Goal: Information Seeking & Learning: Learn about a topic

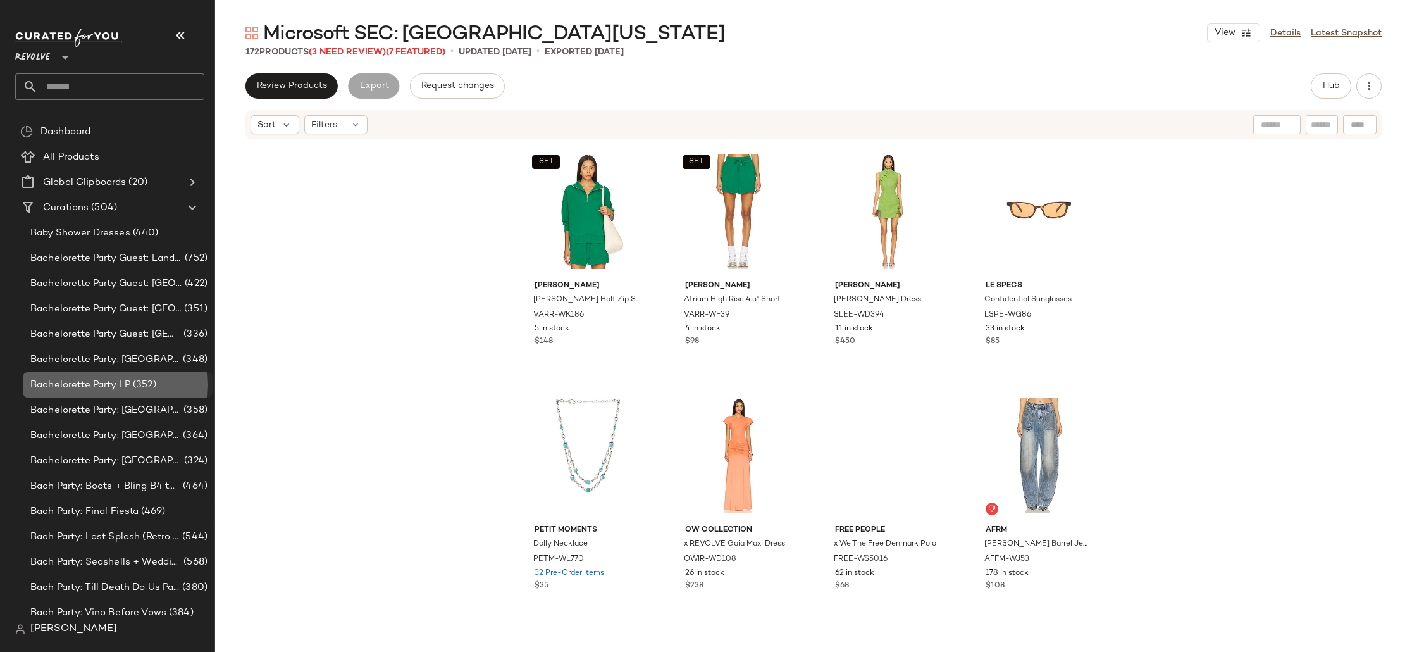
click at [75, 385] on span "Bachelorette Party LP" at bounding box center [80, 385] width 100 height 15
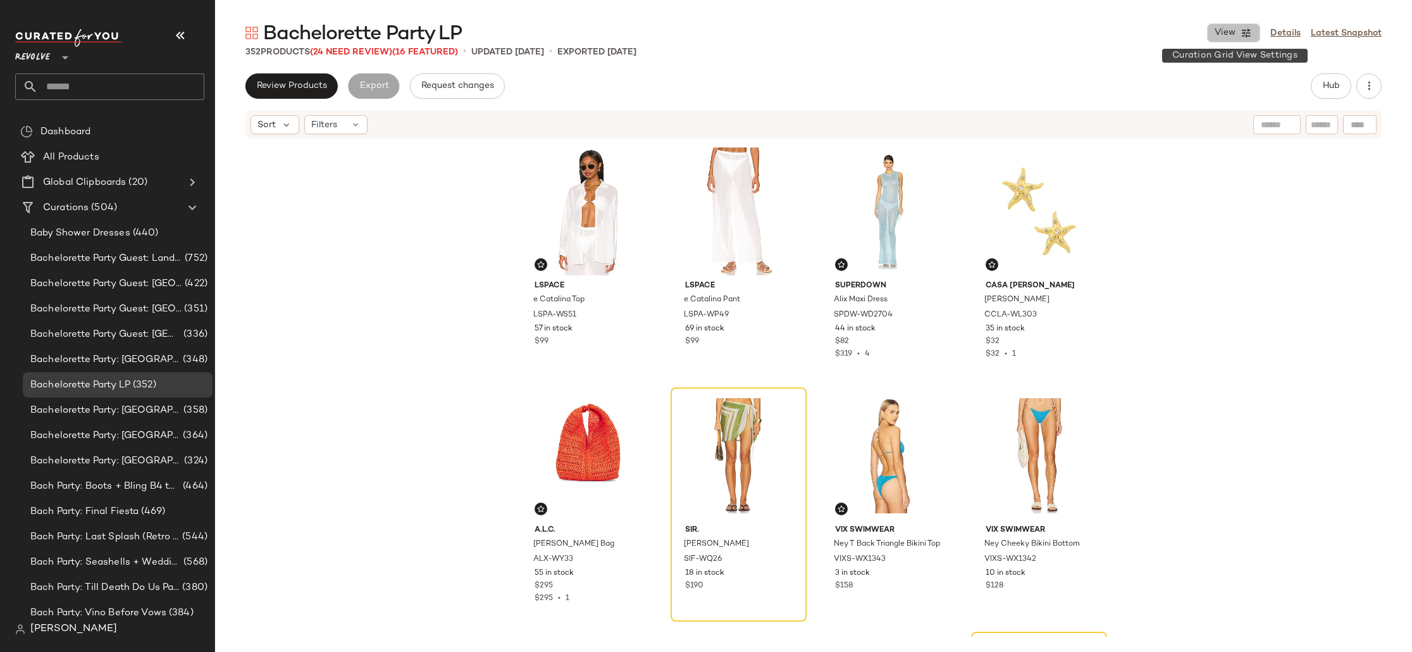
click at [1224, 28] on span "View" at bounding box center [1225, 33] width 22 height 10
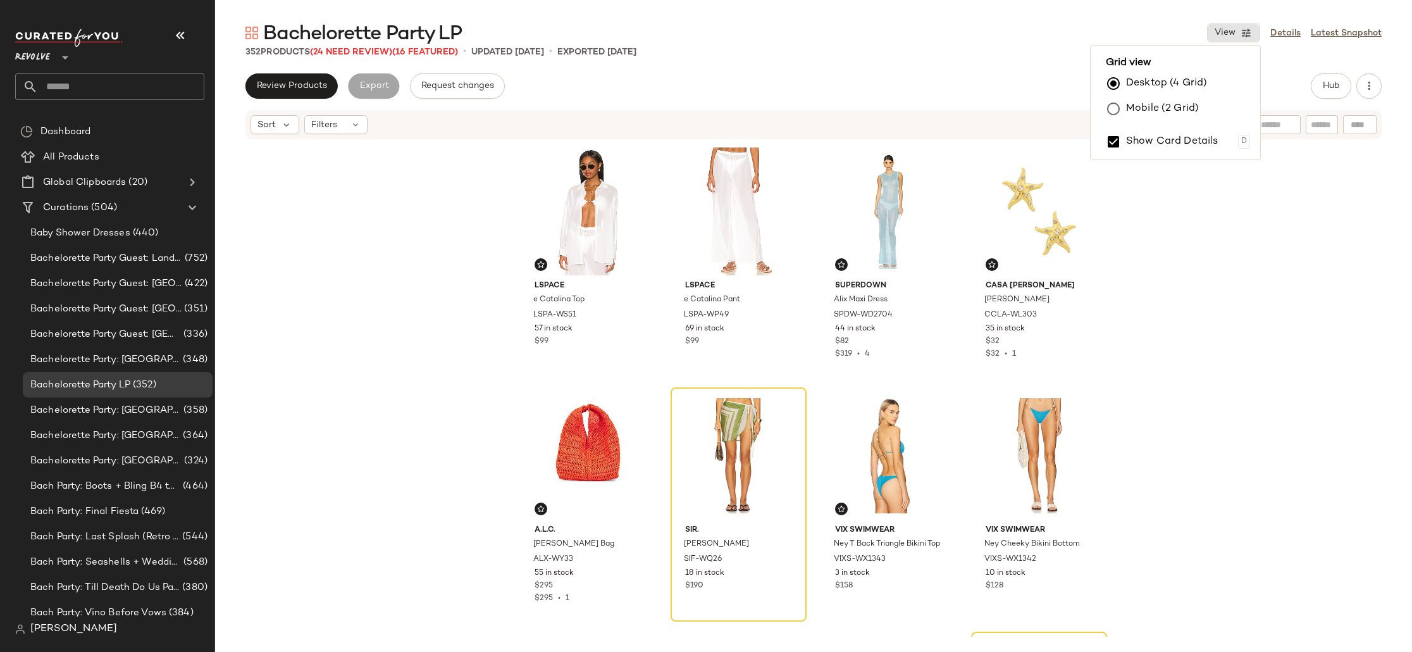
click at [1172, 111] on label "Mobile (2 Grid)" at bounding box center [1162, 108] width 73 height 25
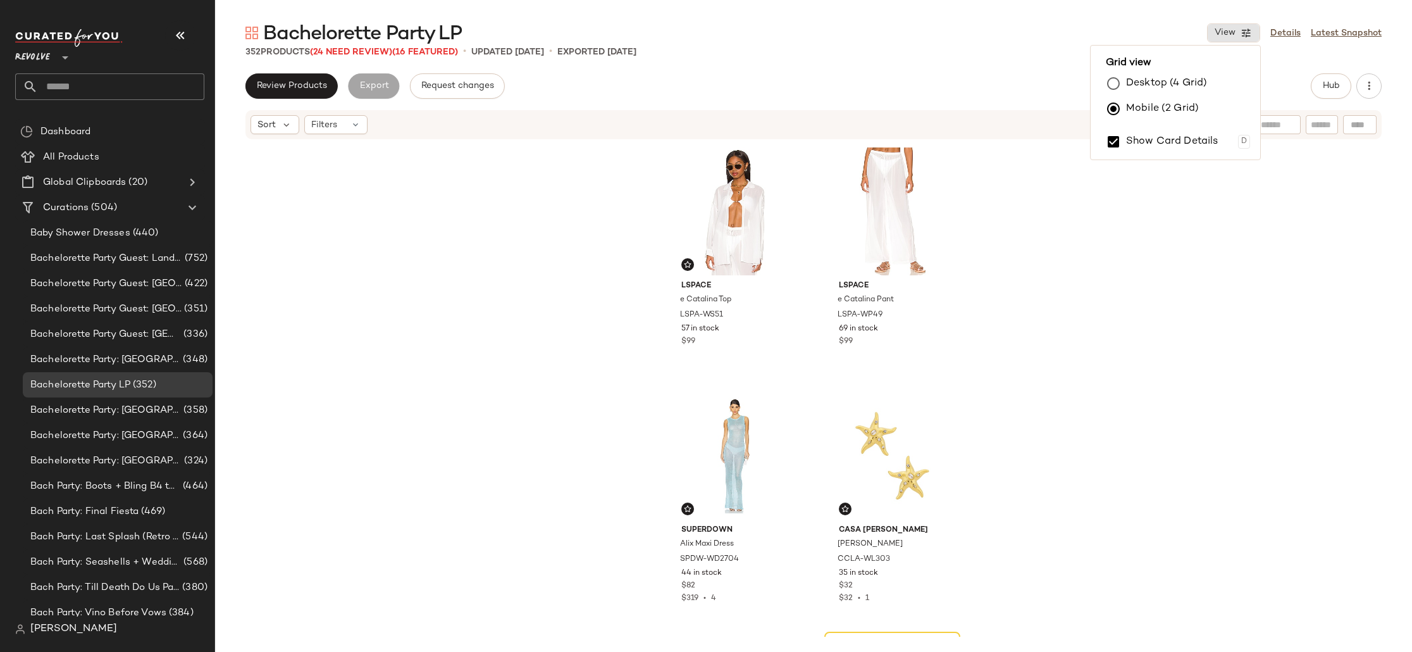
click at [1165, 84] on label "Desktop (4 Grid)" at bounding box center [1166, 83] width 81 height 25
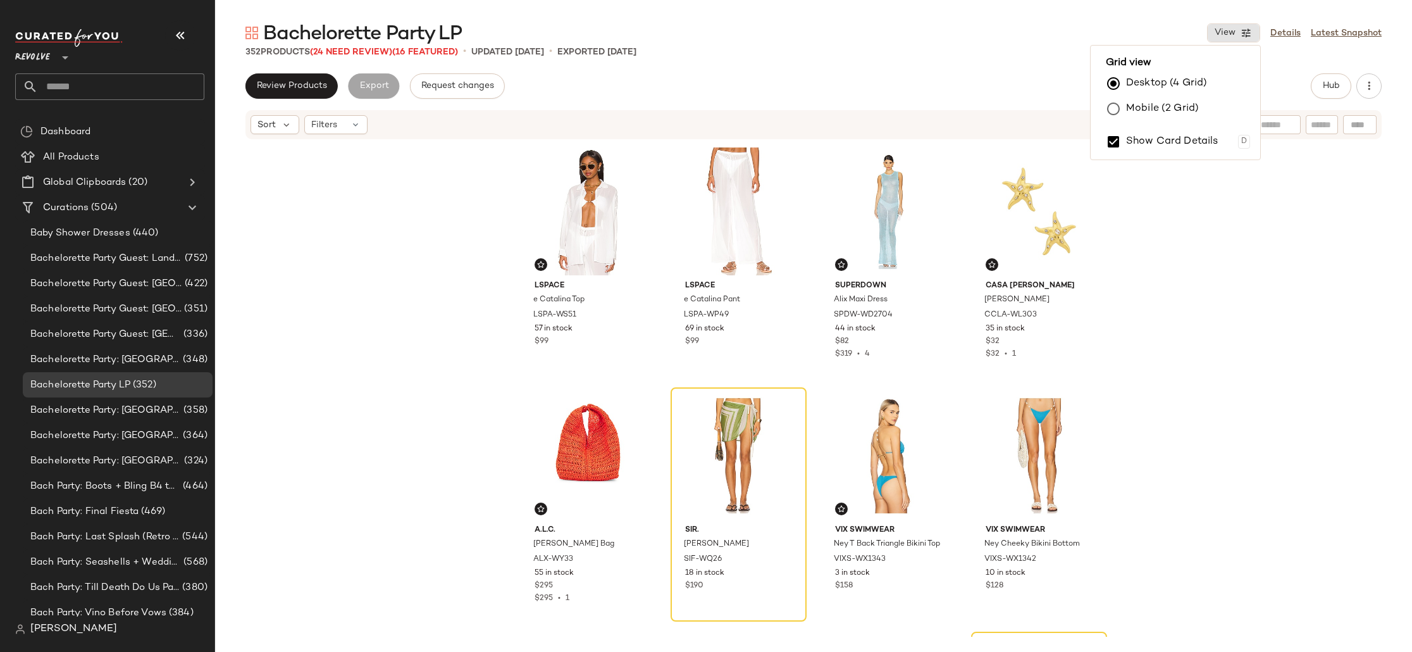
click at [1225, 368] on div "LSPACE e Catalina Top LSPA-WS51 57 in stock $99 LSPACE e Catalina Pant LSPA-WP4…" at bounding box center [813, 388] width 1197 height 496
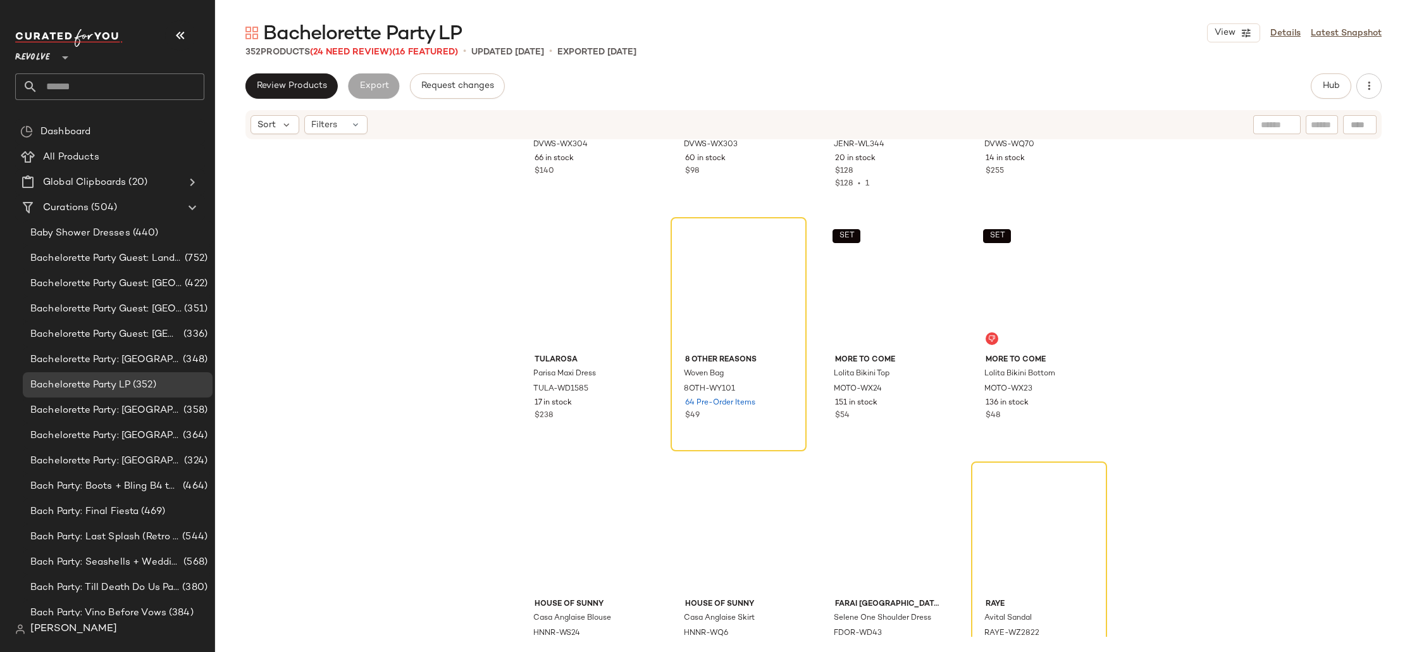
scroll to position [1768, 0]
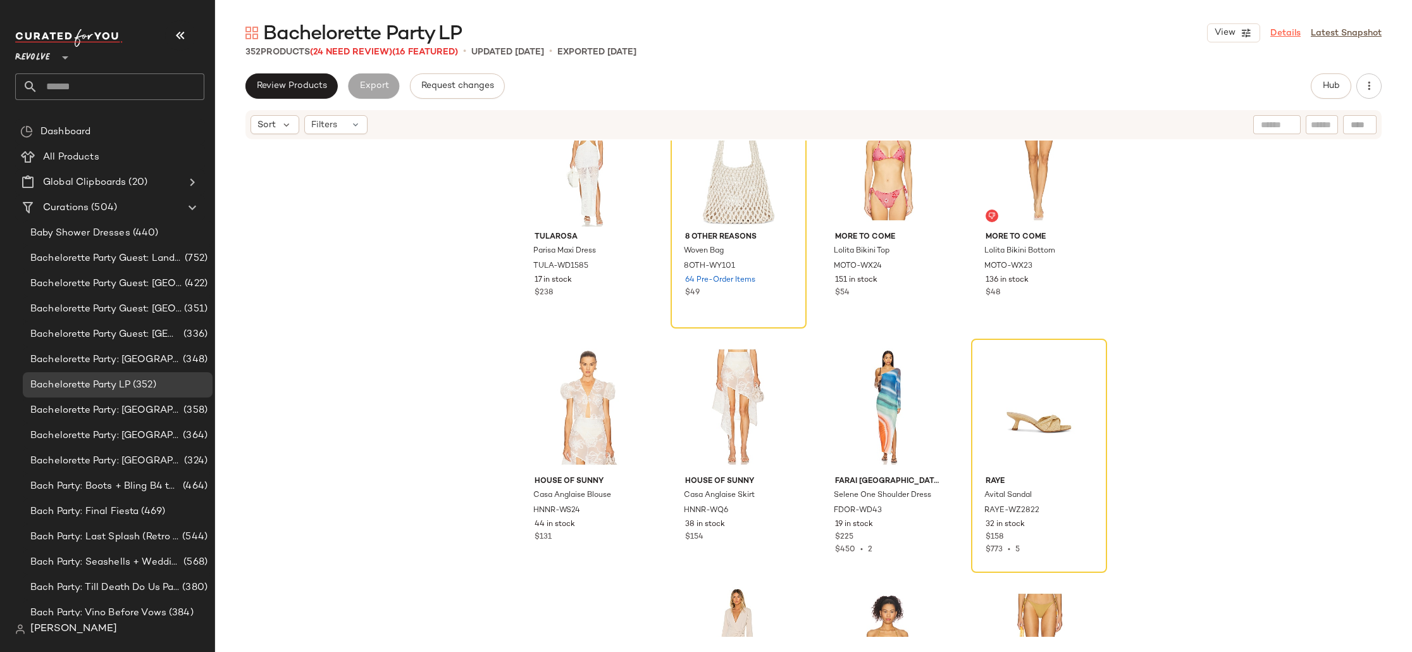
click at [1289, 32] on link "Details" at bounding box center [1285, 33] width 30 height 13
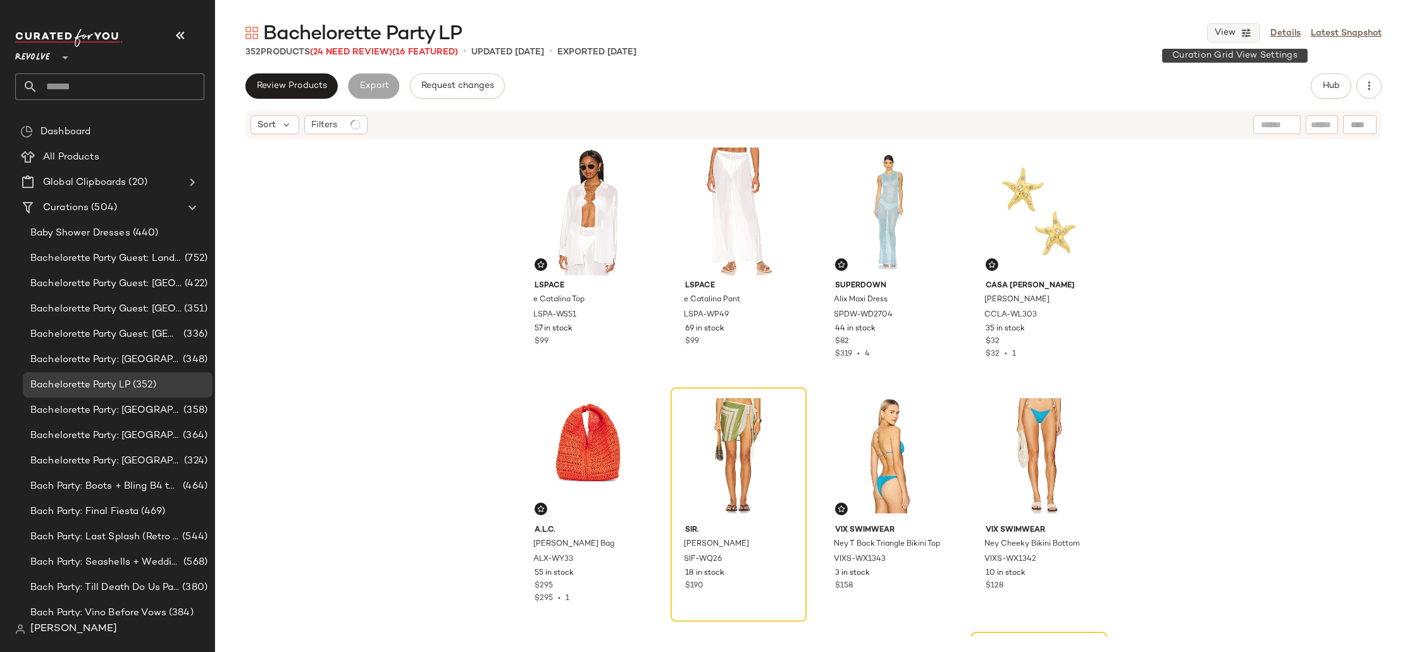
click at [1234, 28] on span "View" at bounding box center [1225, 33] width 22 height 10
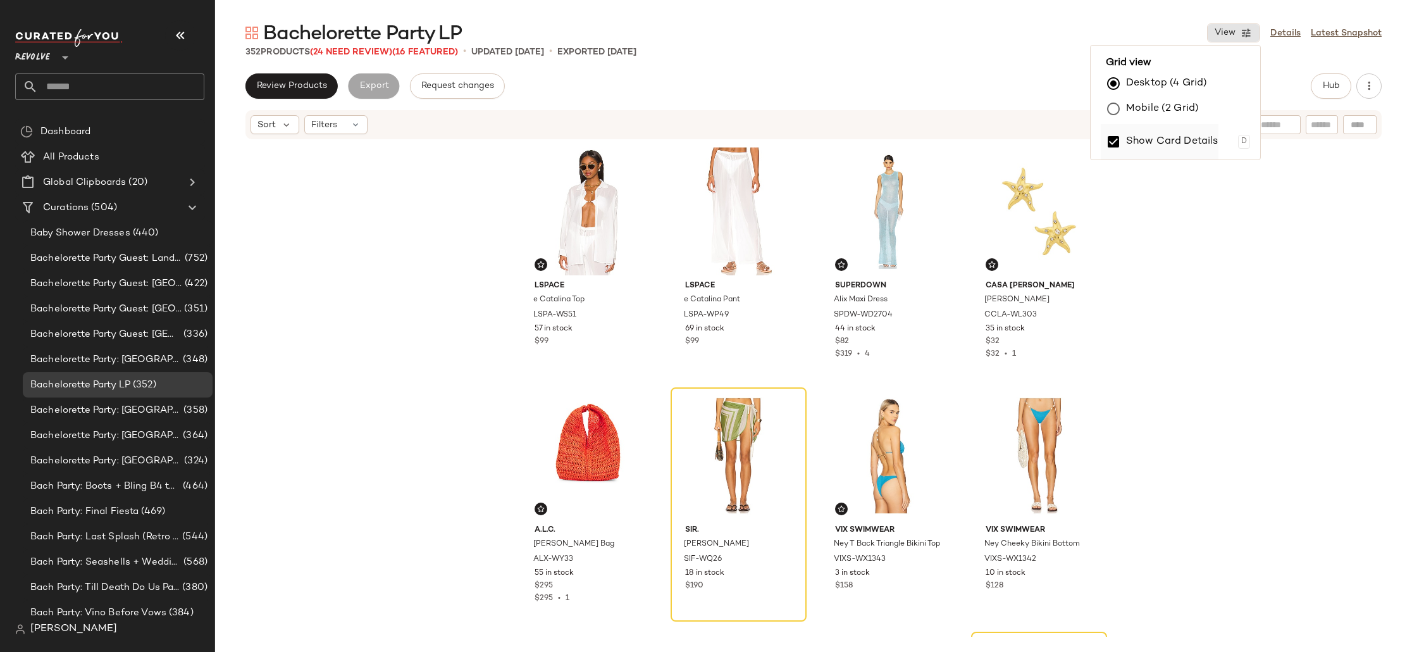
click at [1153, 142] on label "Show Card Details" at bounding box center [1172, 141] width 92 height 35
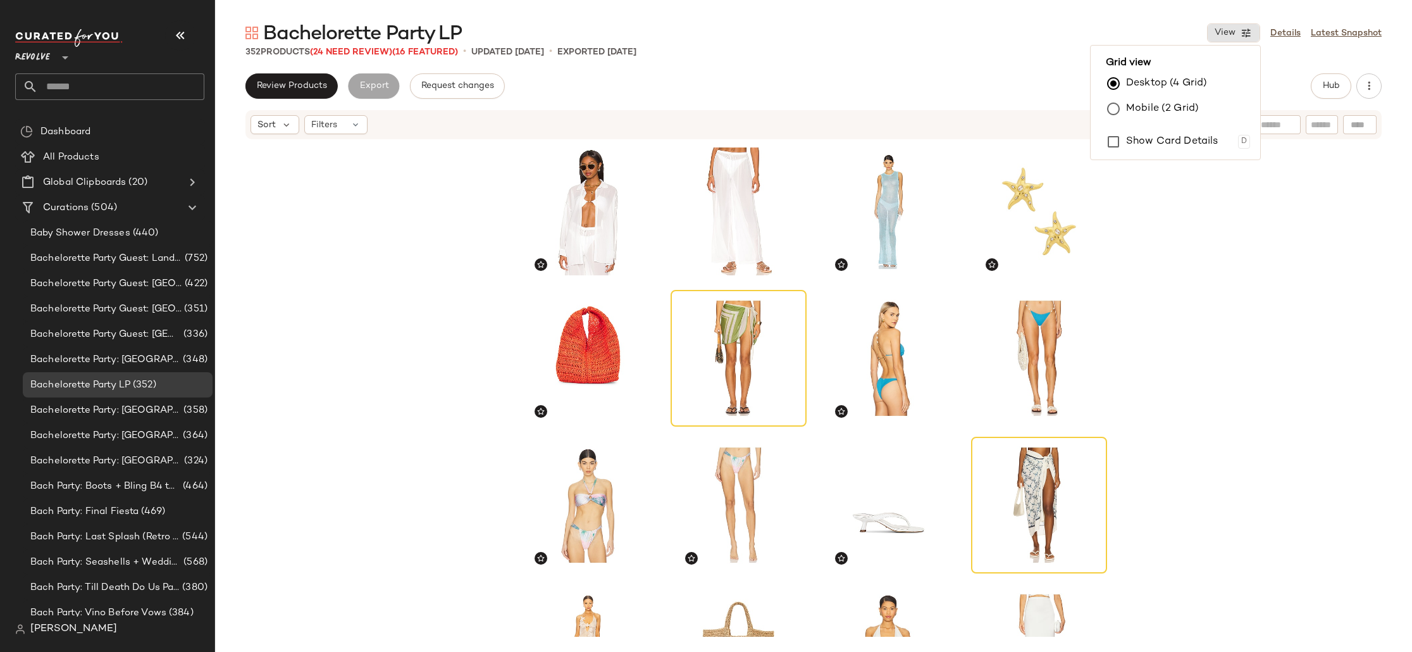
click at [1277, 276] on div at bounding box center [813, 388] width 1197 height 496
click at [1385, 92] on div "Review Products Export Request changes Hub" at bounding box center [813, 85] width 1197 height 25
click at [1308, 91] on div "Review Products Export Request changes Hub" at bounding box center [813, 85] width 1136 height 25
click at [1315, 91] on button "Hub" at bounding box center [1331, 85] width 40 height 25
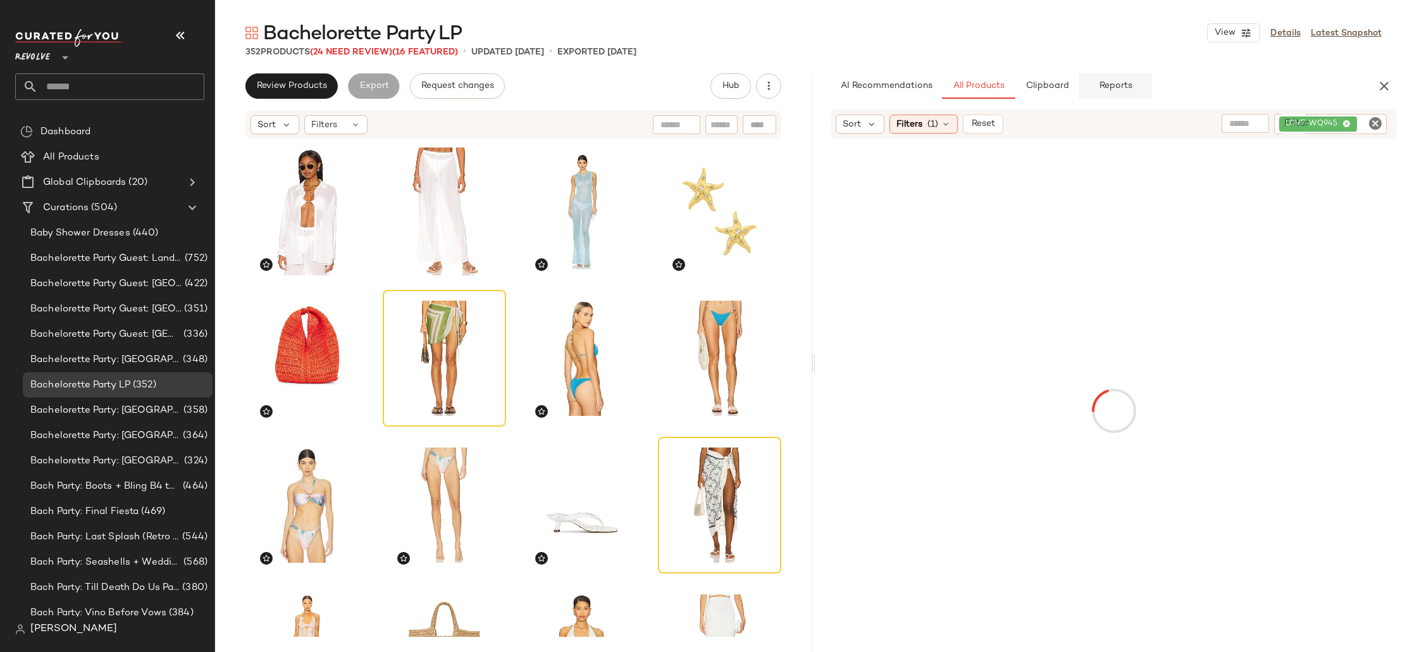
click at [1115, 85] on span "Reports" at bounding box center [1115, 86] width 34 height 10
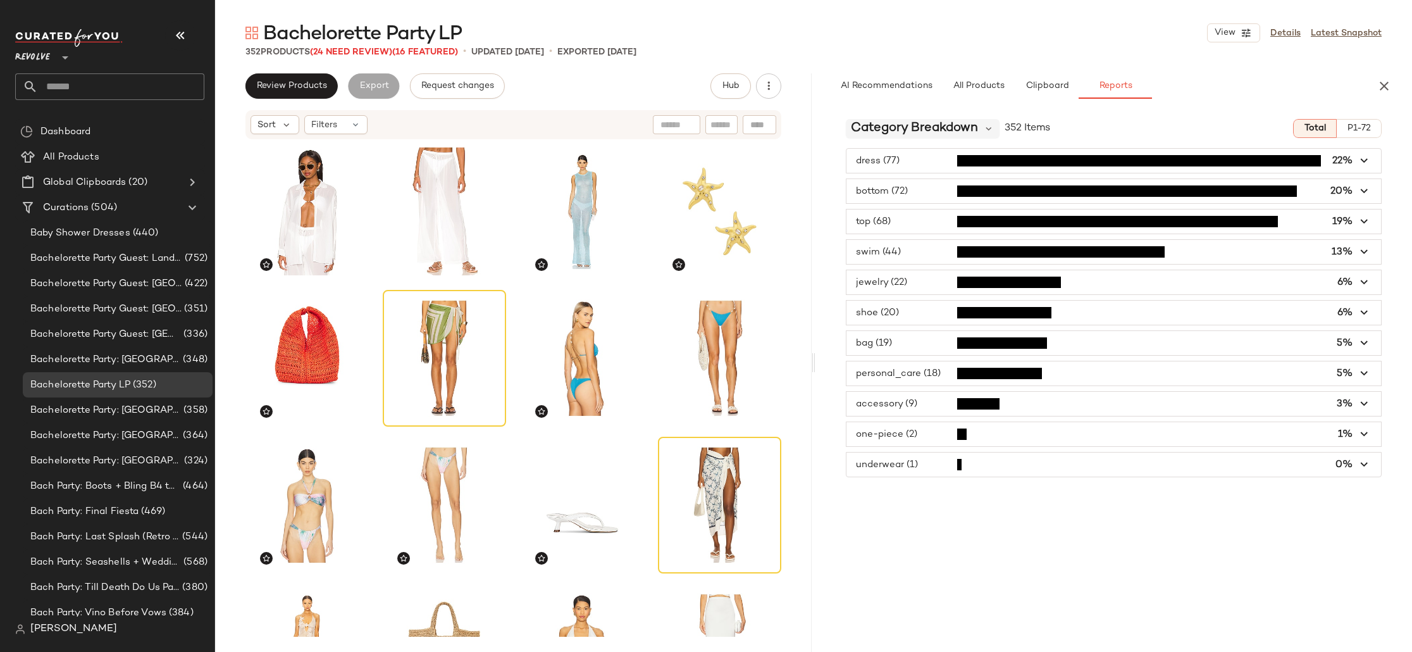
click at [881, 127] on span "Category Breakdown" at bounding box center [914, 128] width 127 height 19
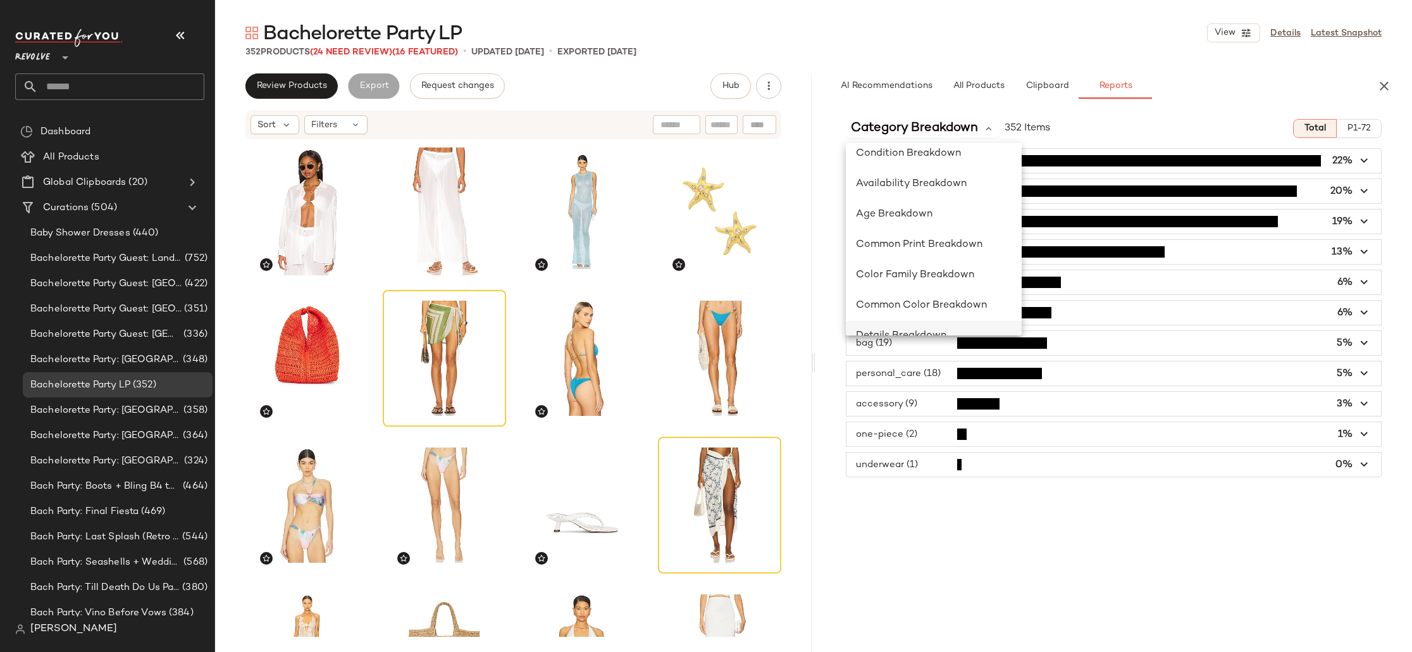
scroll to position [180, 0]
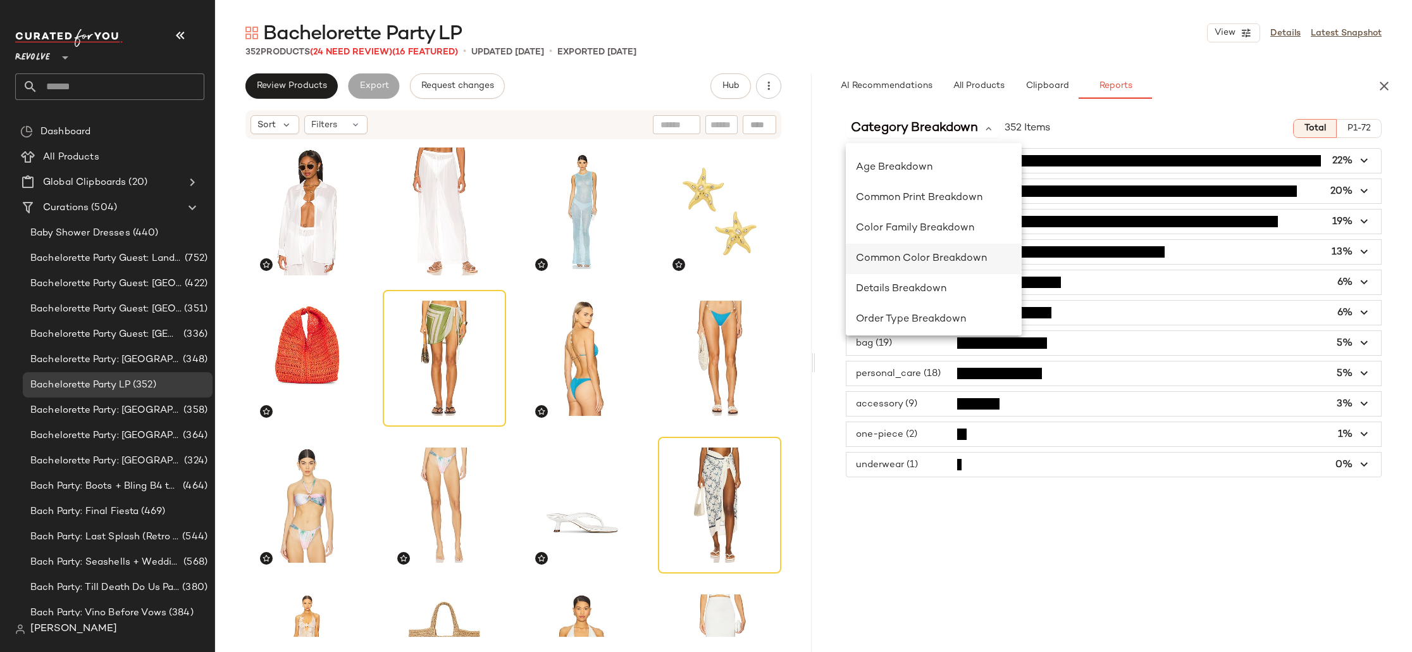
click at [960, 261] on span "Common Color Breakdown" at bounding box center [921, 258] width 131 height 11
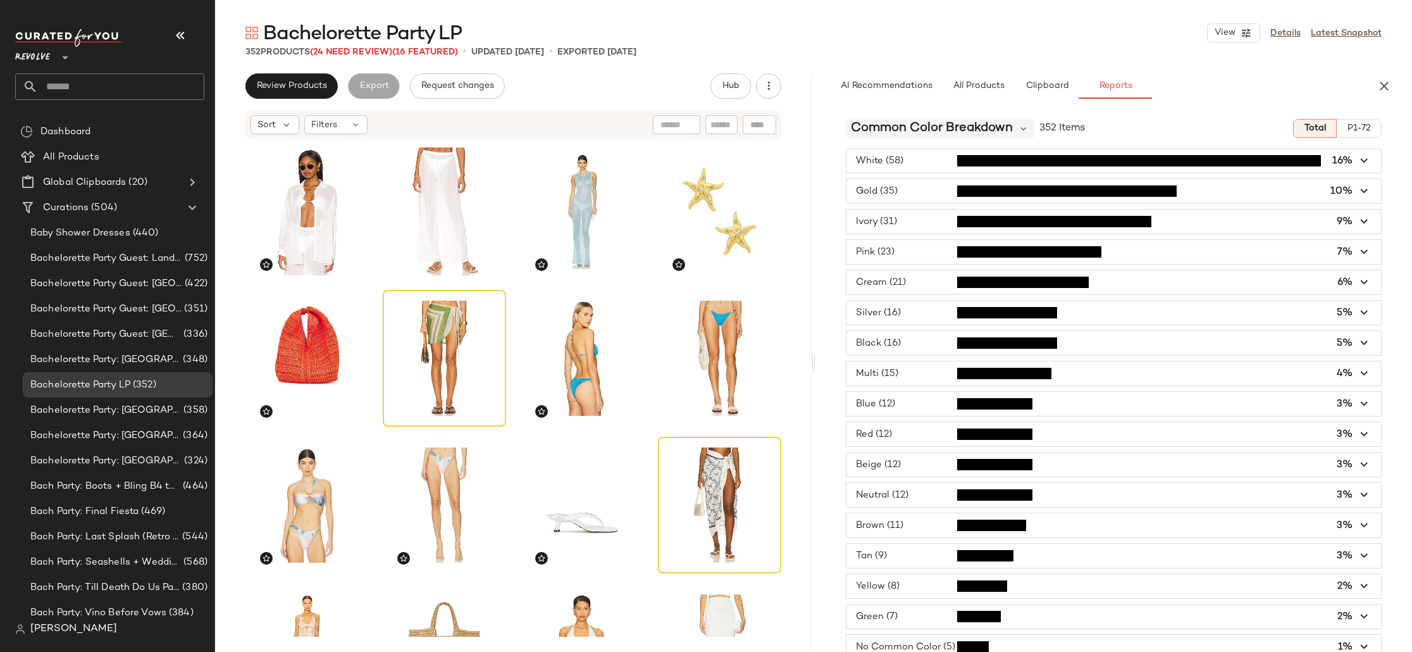
click at [884, 127] on span "Common Color Breakdown" at bounding box center [932, 128] width 162 height 19
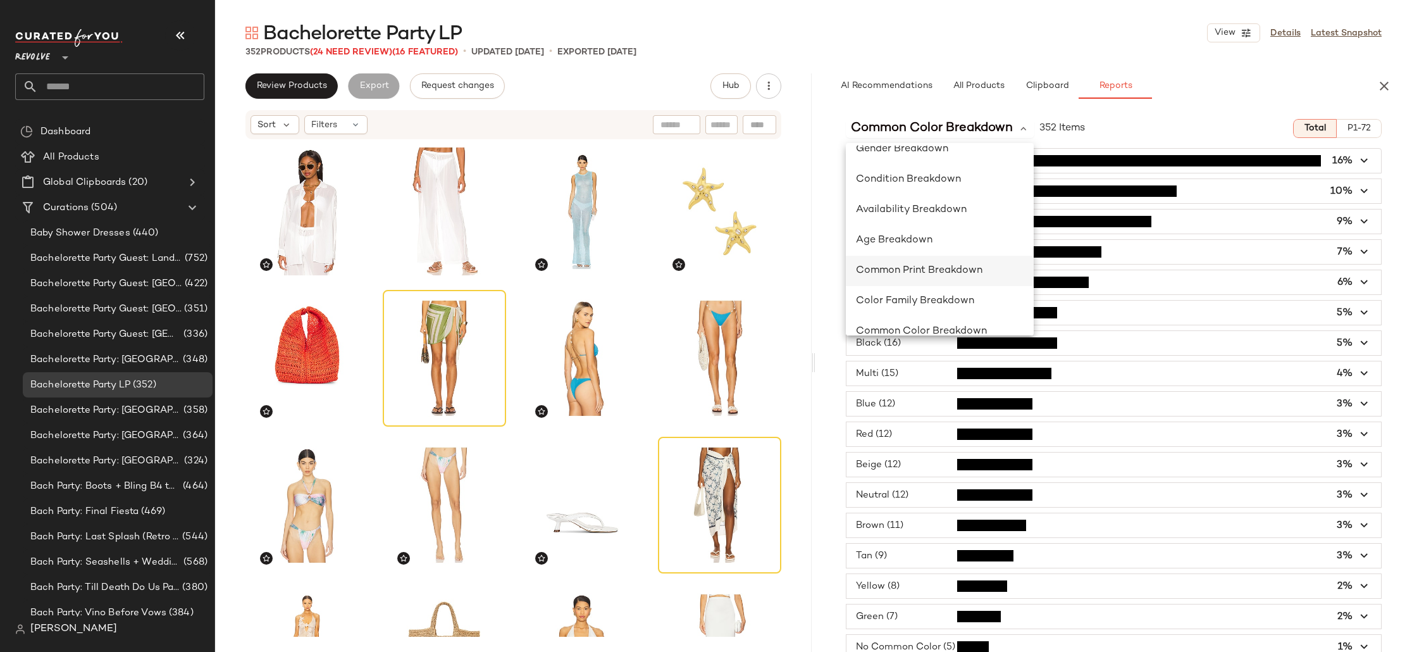
scroll to position [163, 0]
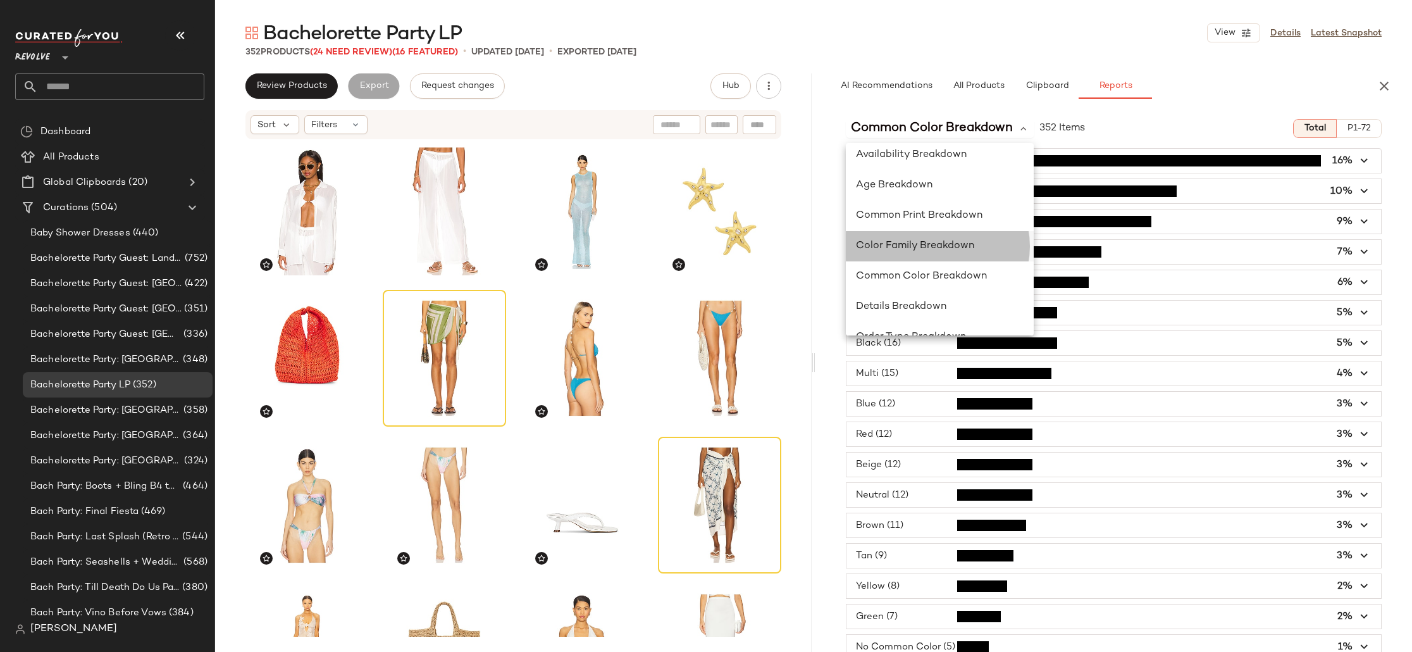
click at [955, 252] on div "Color Family Breakdown" at bounding box center [940, 246] width 168 height 15
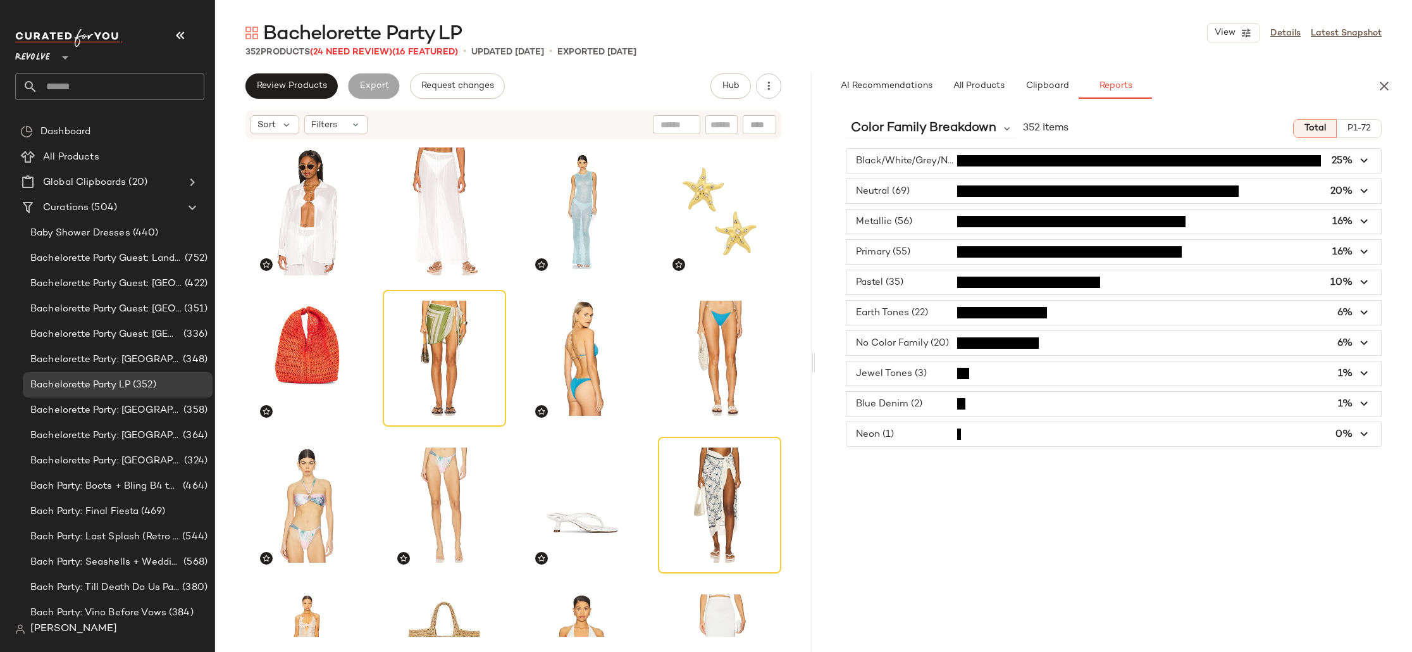
click at [921, 284] on span "button" at bounding box center [1114, 282] width 535 height 24
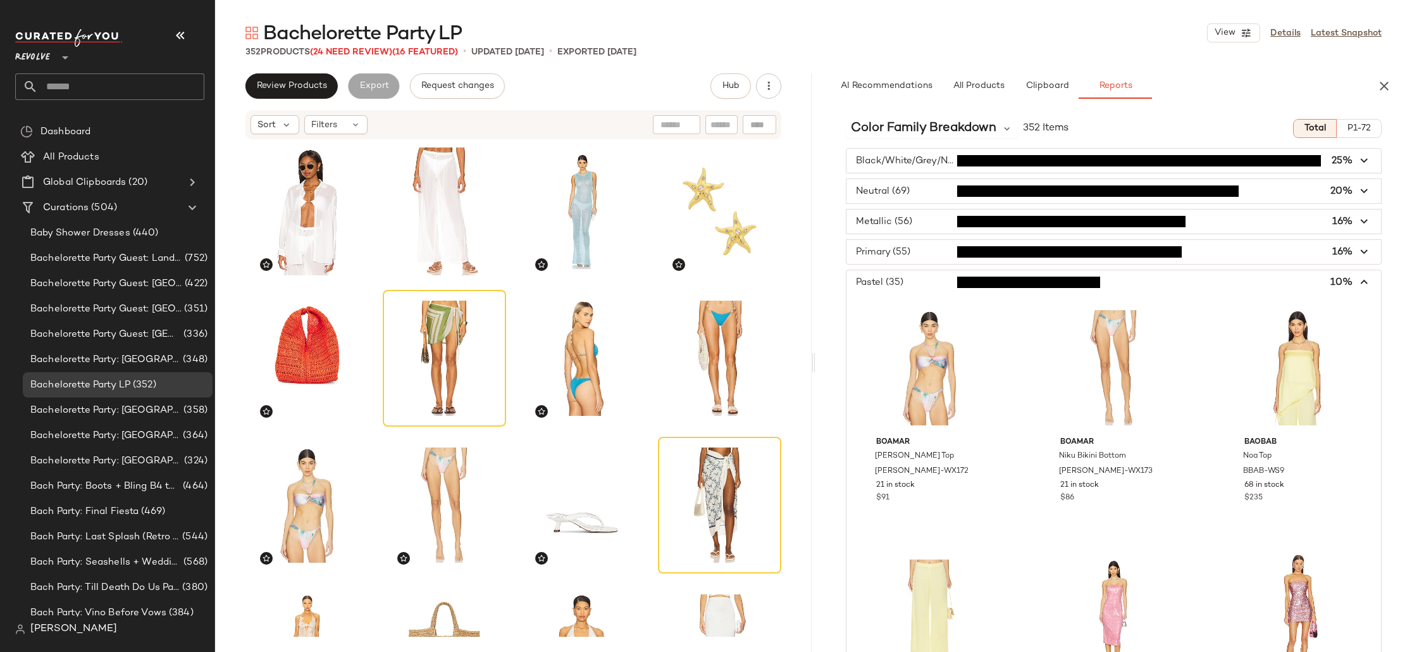
click at [921, 284] on span "button" at bounding box center [1114, 282] width 535 height 24
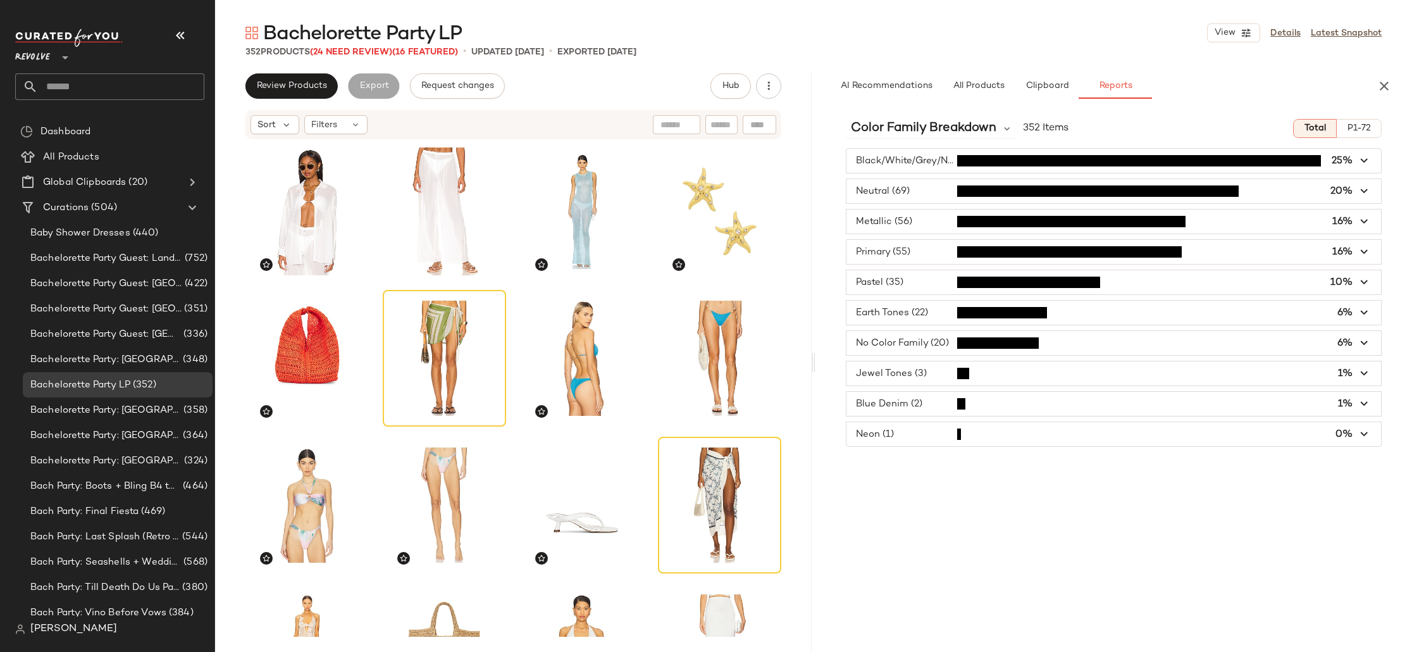
click at [921, 314] on span "button" at bounding box center [1114, 313] width 535 height 24
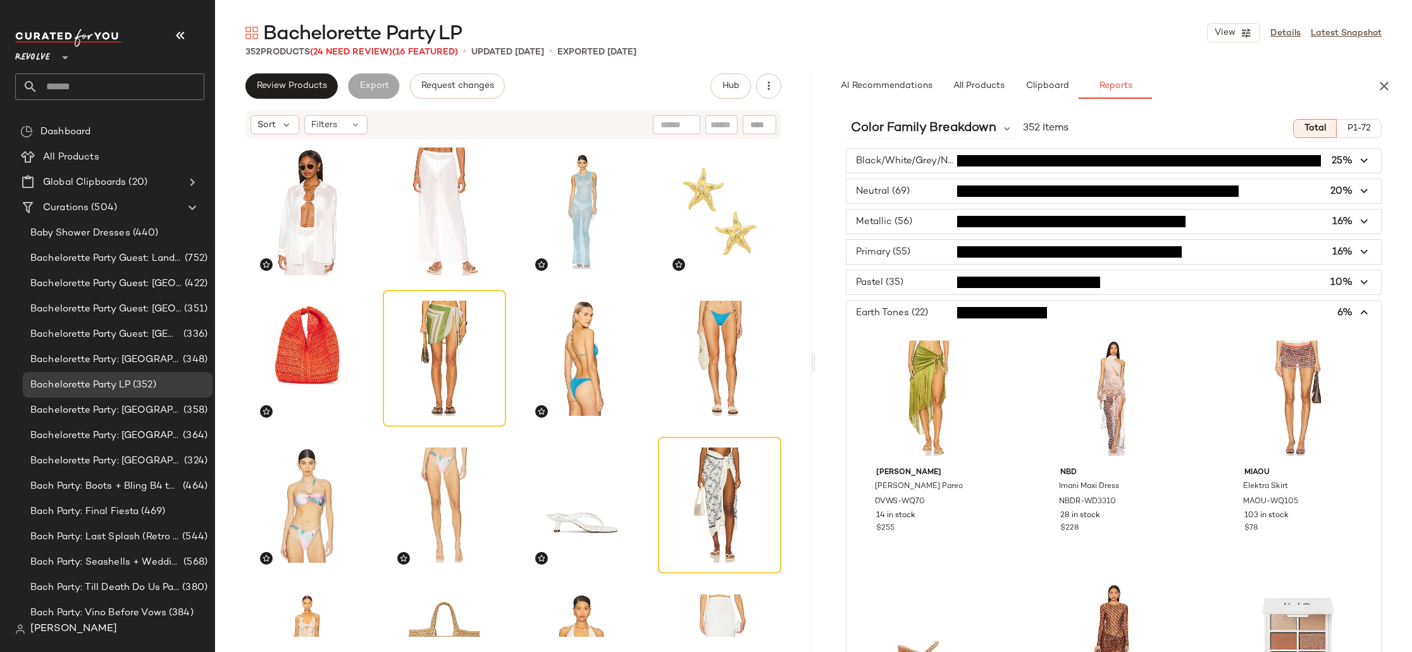
click at [921, 314] on span "button" at bounding box center [1114, 313] width 535 height 24
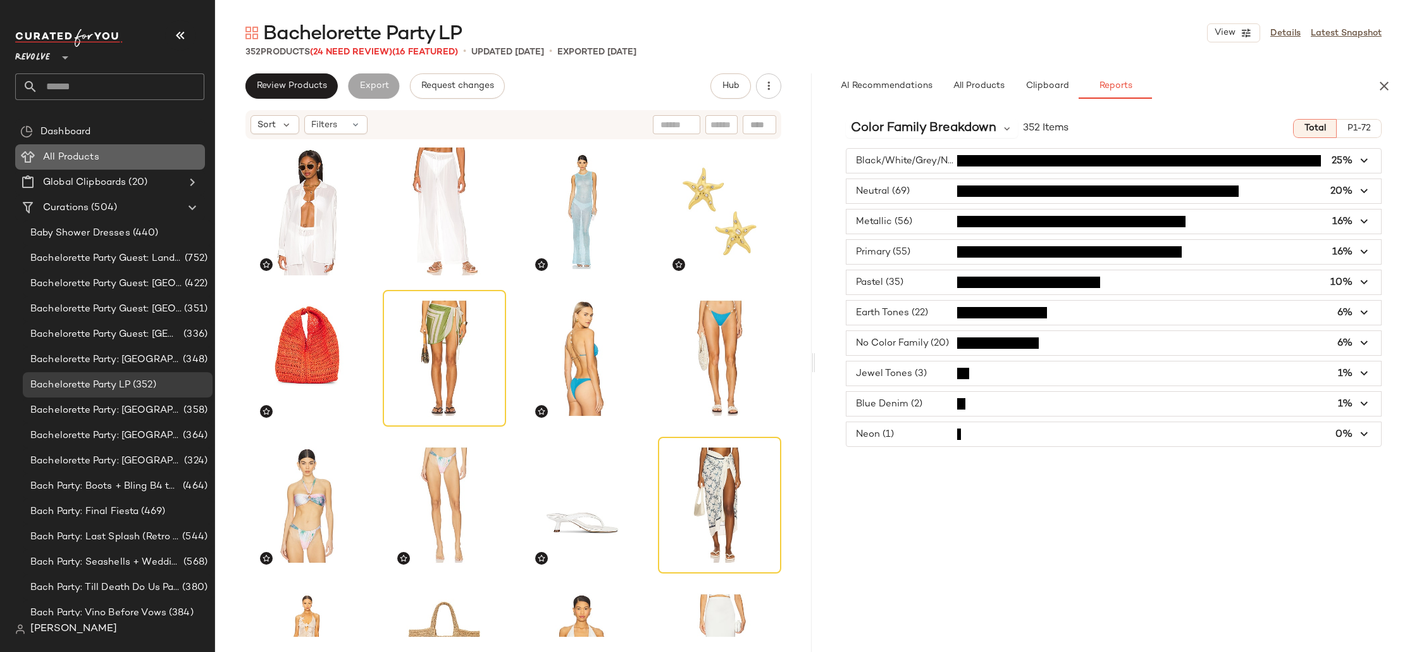
click at [73, 155] on span "All Products" at bounding box center [71, 157] width 56 height 15
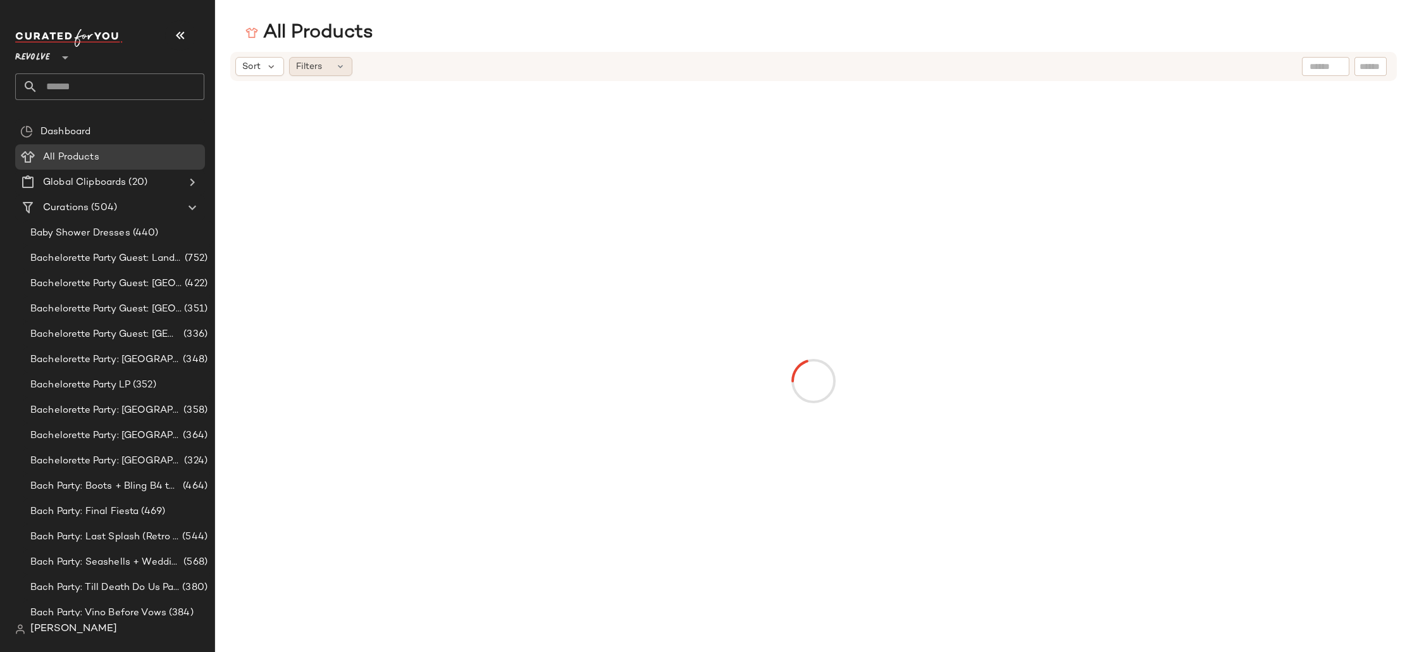
click at [326, 63] on div "Filters" at bounding box center [320, 66] width 63 height 19
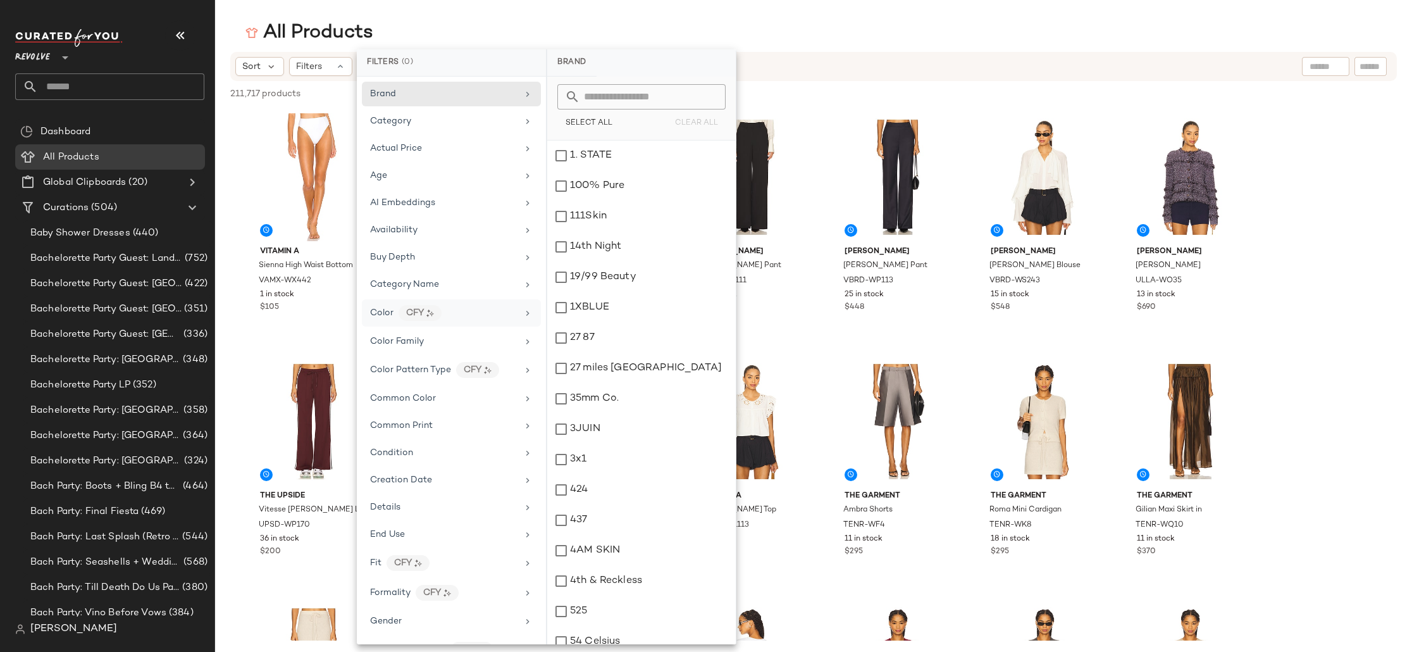
click at [473, 315] on div "Color CFY" at bounding box center [443, 313] width 147 height 16
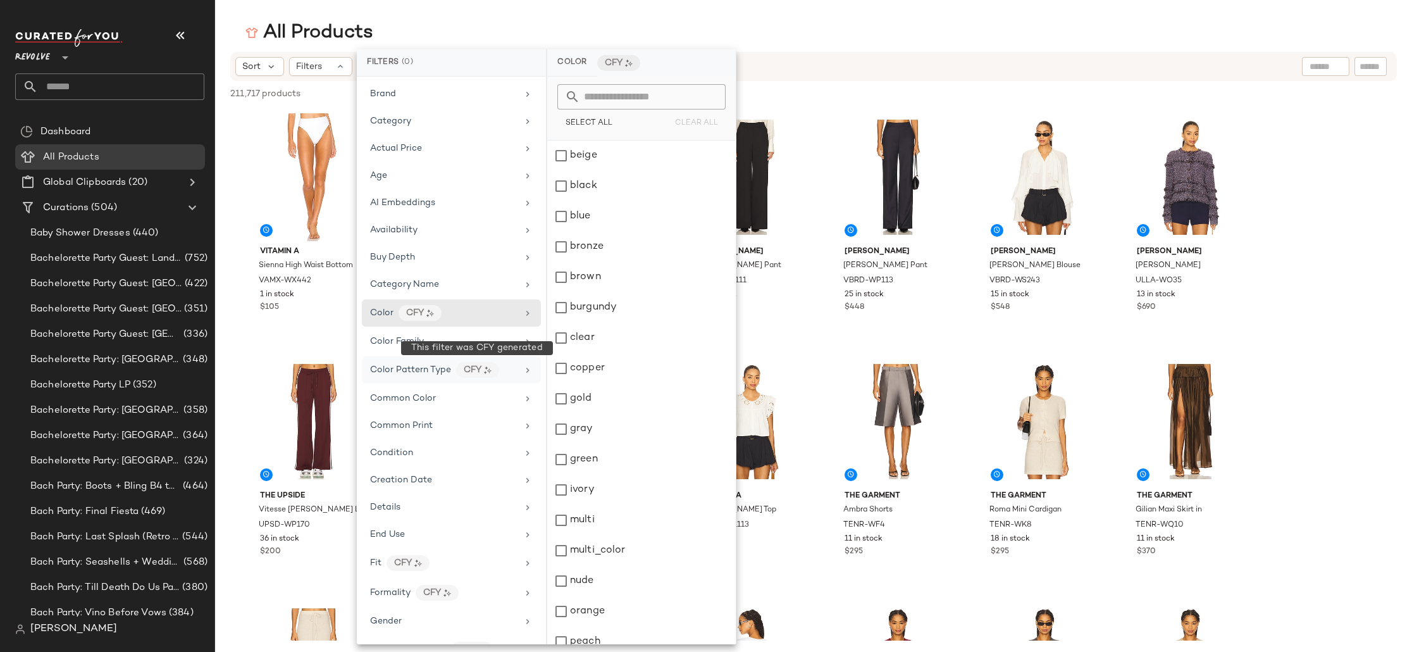
click at [495, 368] on div "CFY" at bounding box center [477, 370] width 43 height 16
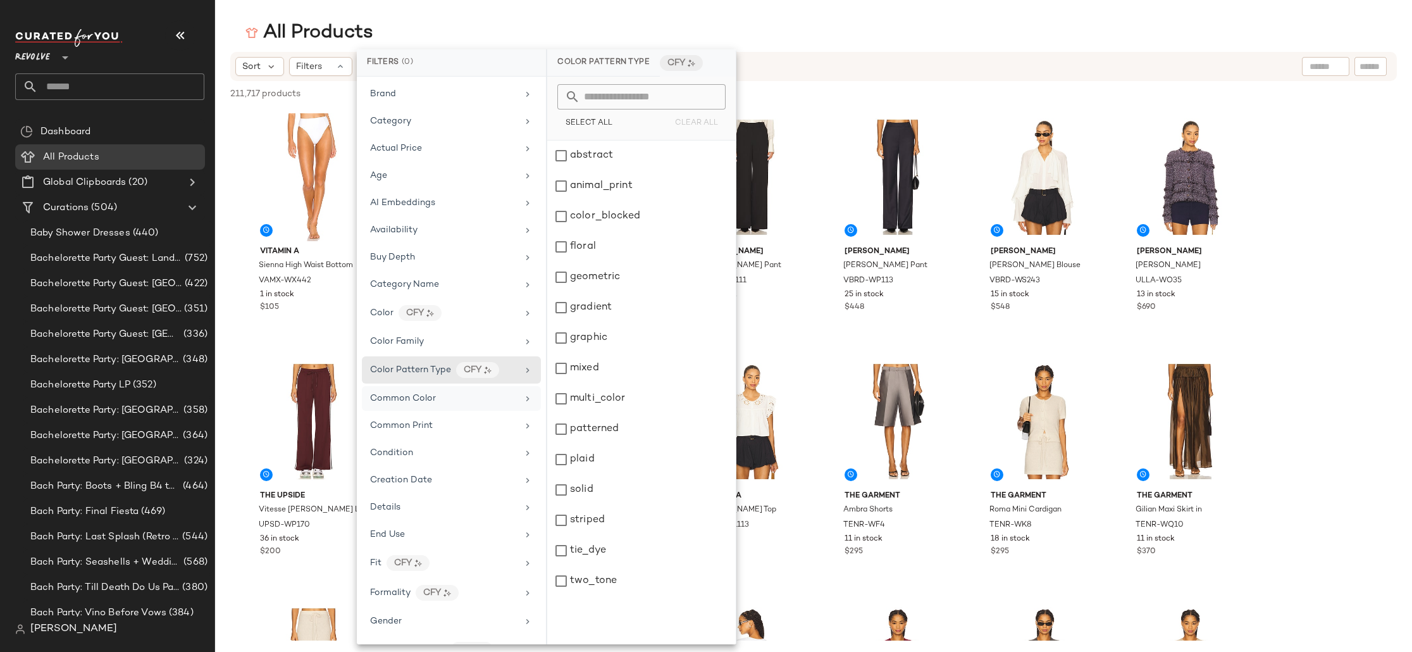
click at [525, 400] on icon at bounding box center [528, 399] width 10 height 10
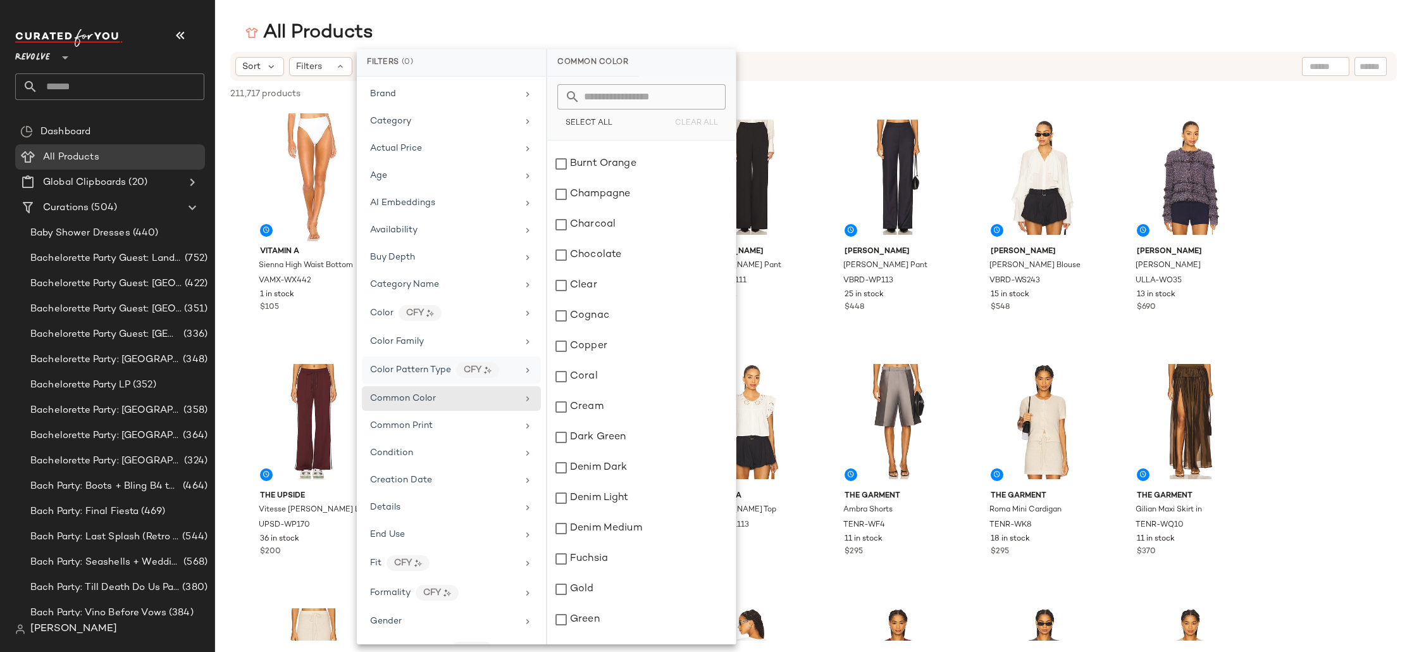
scroll to position [3, 0]
click at [407, 326] on div "Color Family" at bounding box center [451, 338] width 179 height 25
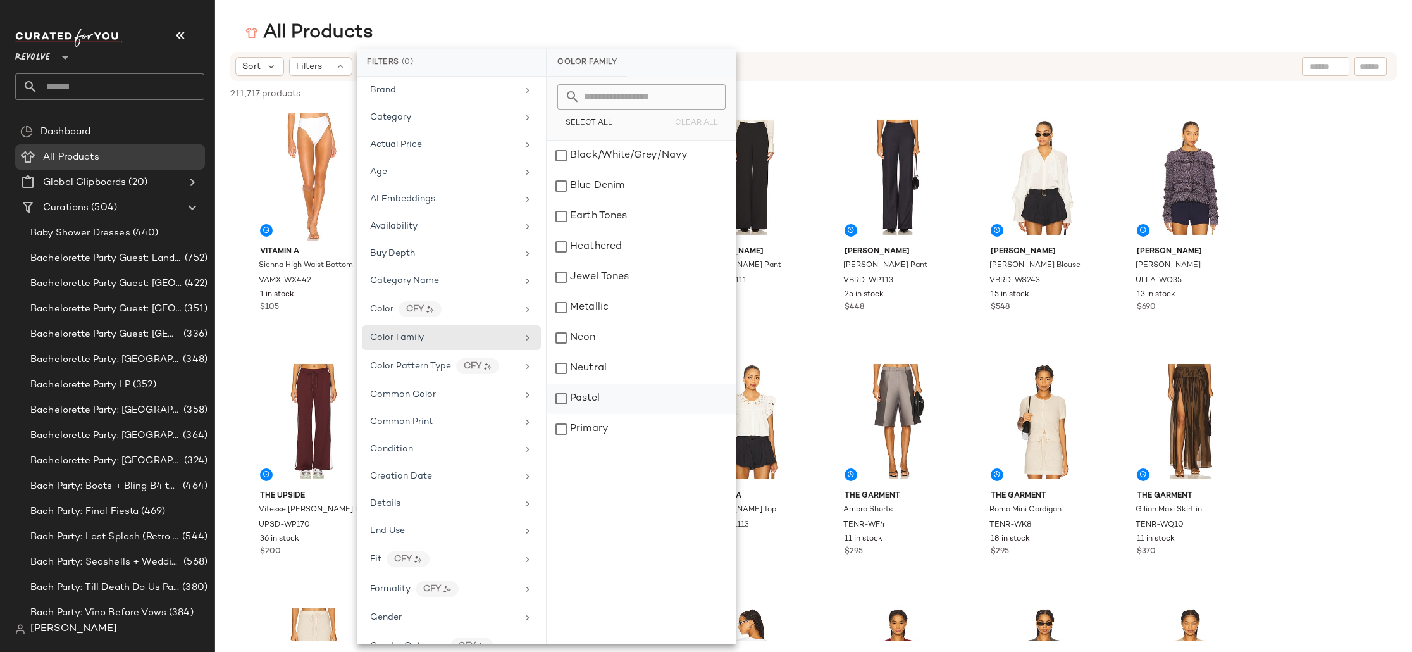
scroll to position [3, 0]
click at [585, 399] on div "Pastel" at bounding box center [641, 398] width 189 height 30
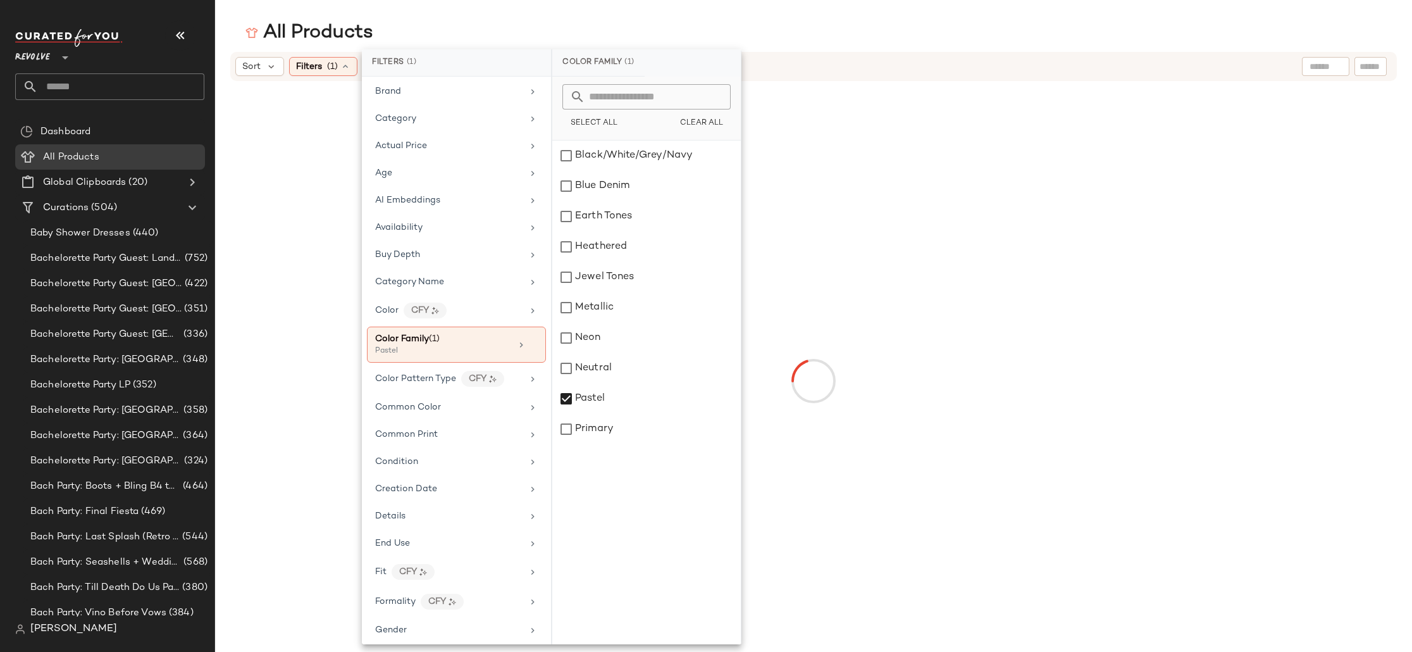
click at [874, 33] on div "All Products" at bounding box center [813, 32] width 1197 height 25
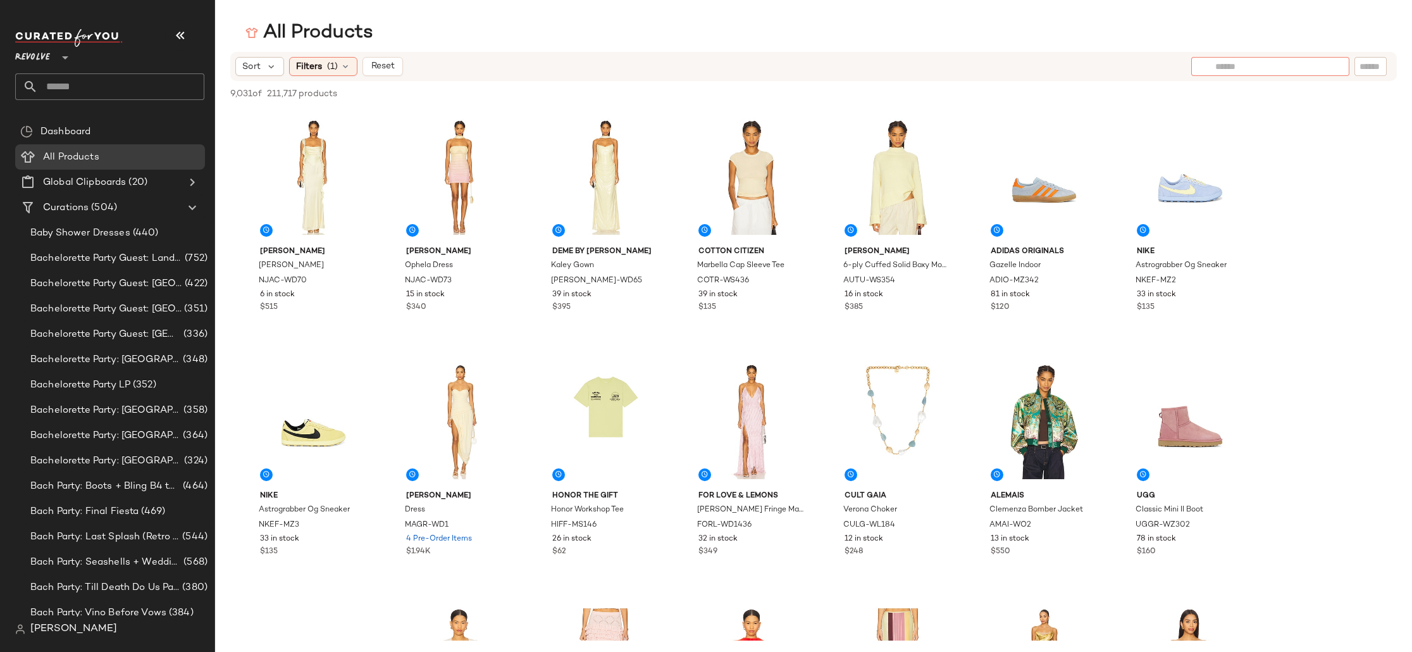
click at [1318, 61] on input "text" at bounding box center [1270, 66] width 110 height 13
type input "**********"
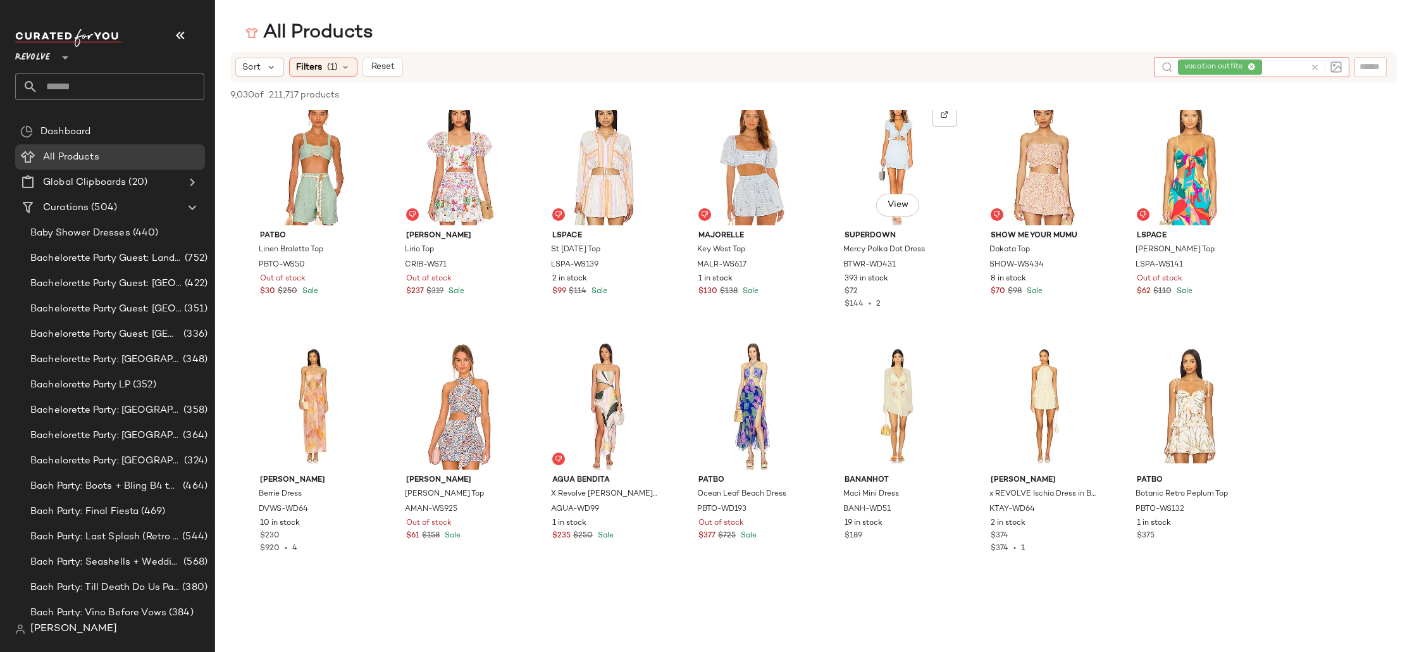
scroll to position [698, 0]
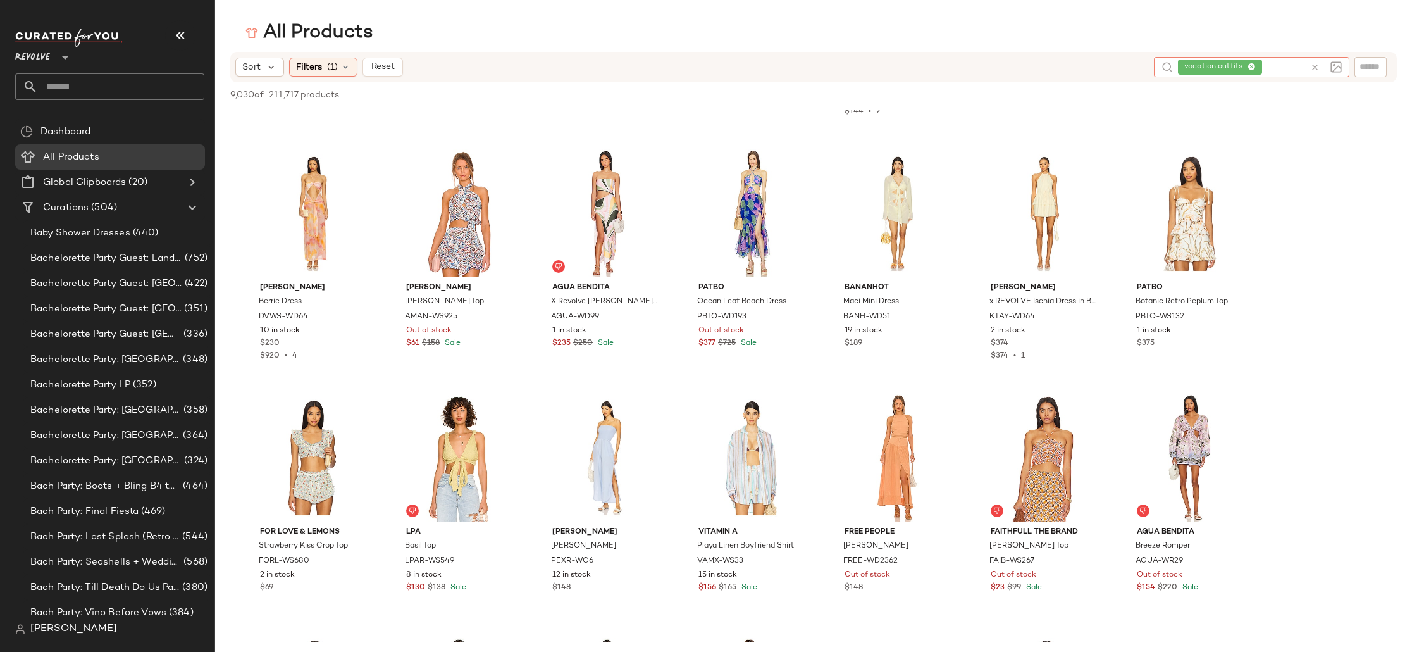
click at [1253, 66] on icon at bounding box center [1252, 67] width 8 height 8
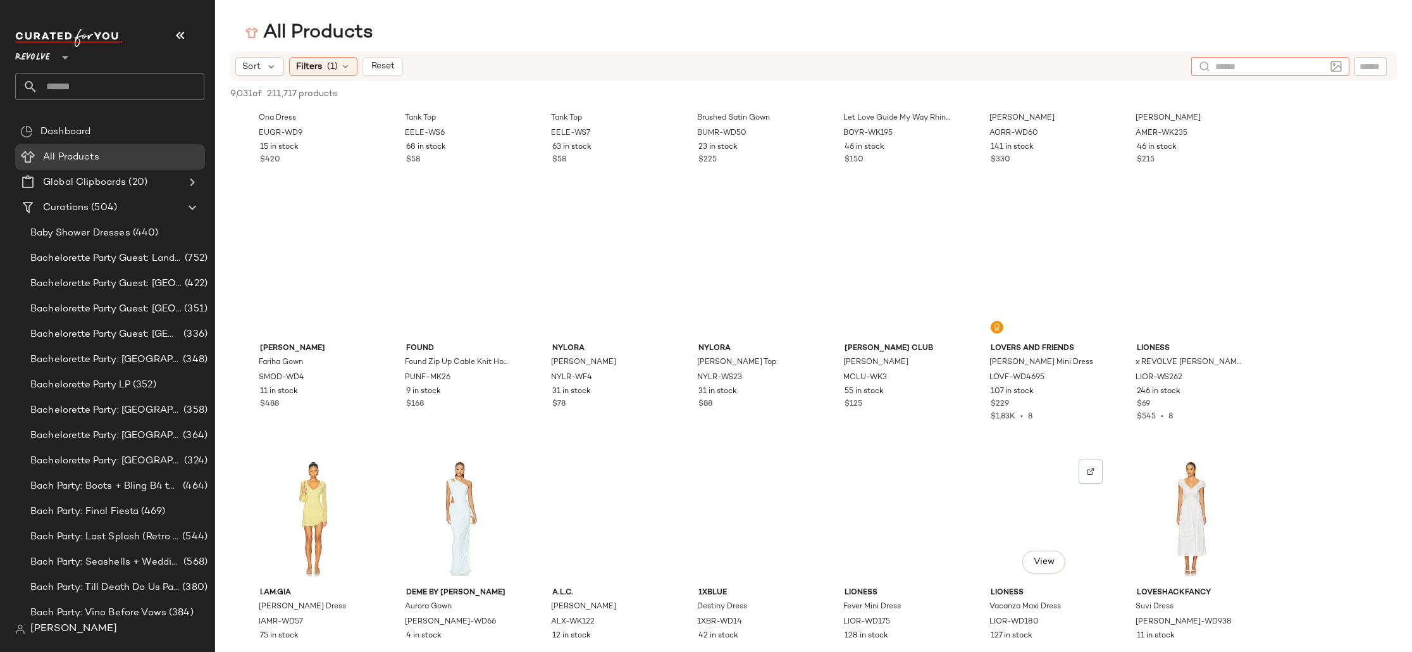
scroll to position [1958, 0]
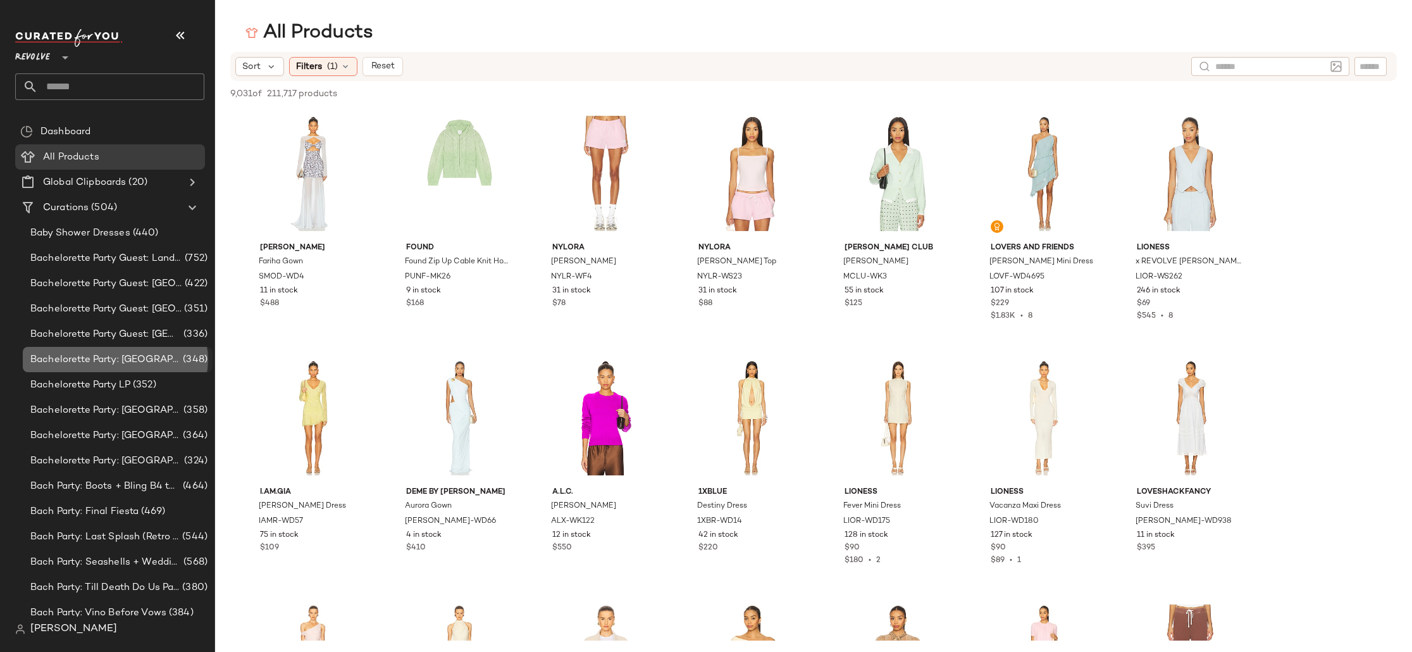
click at [155, 369] on div "Bachelorette Party: [GEOGRAPHIC_DATA] (348)" at bounding box center [118, 359] width 190 height 25
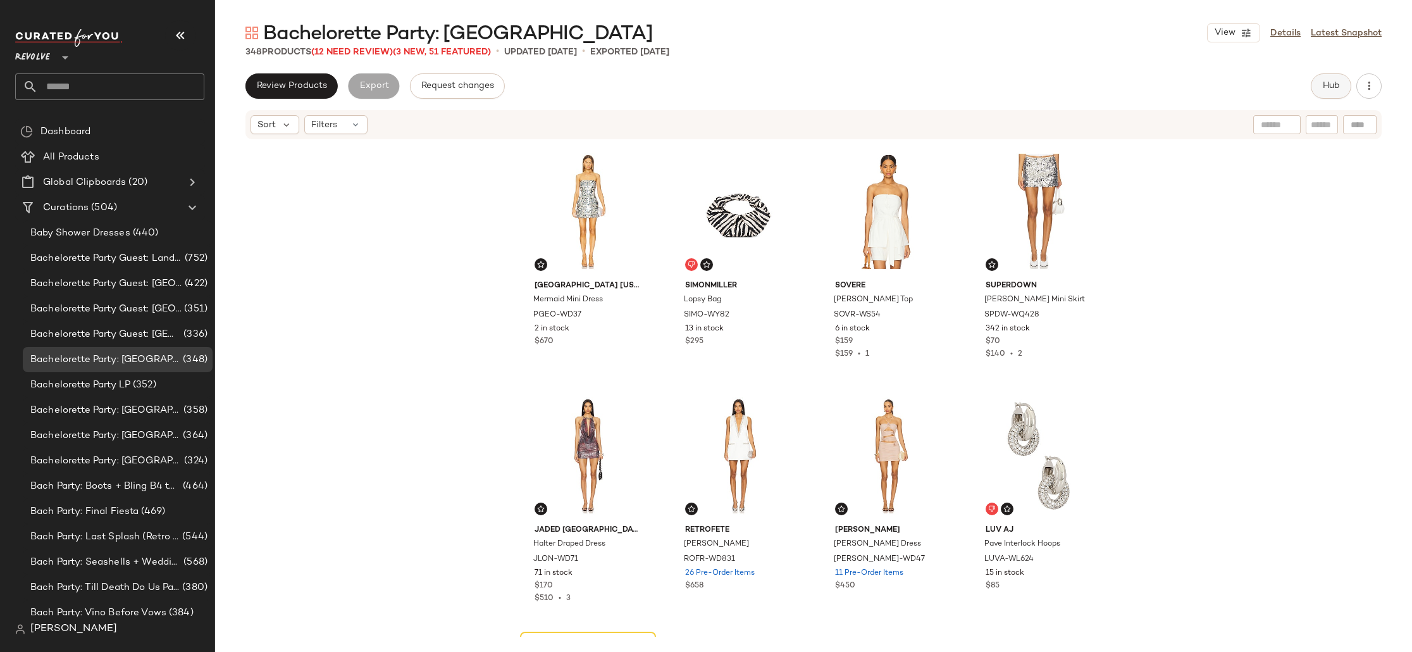
click at [1343, 93] on button "Hub" at bounding box center [1331, 85] width 40 height 25
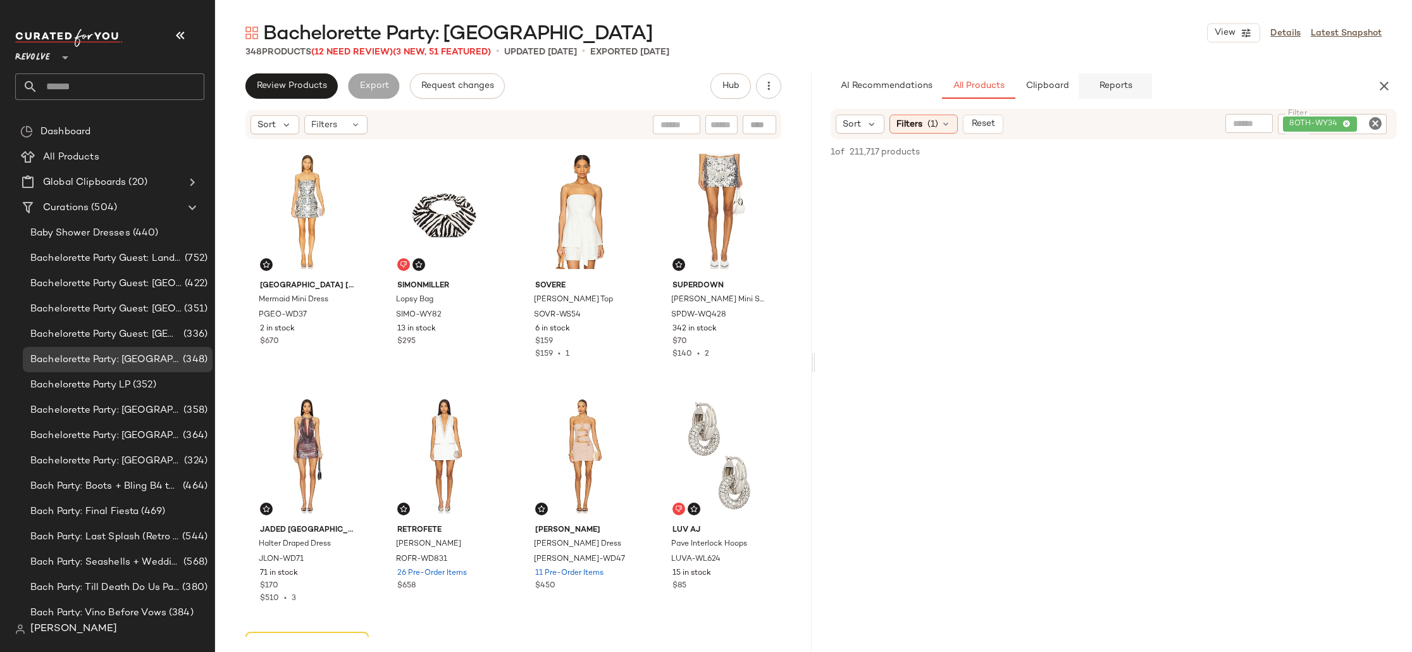
click at [1100, 92] on button "Reports" at bounding box center [1115, 85] width 73 height 25
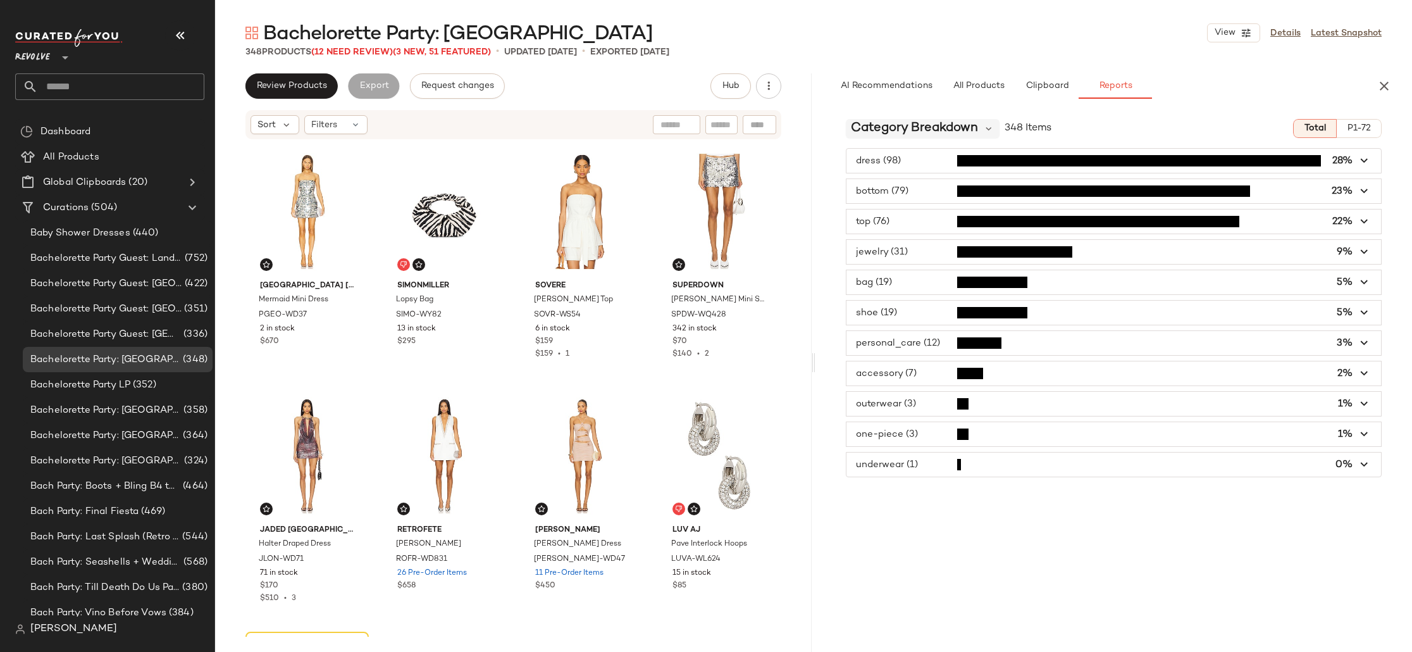
click at [900, 136] on span "Category Breakdown" at bounding box center [914, 128] width 127 height 19
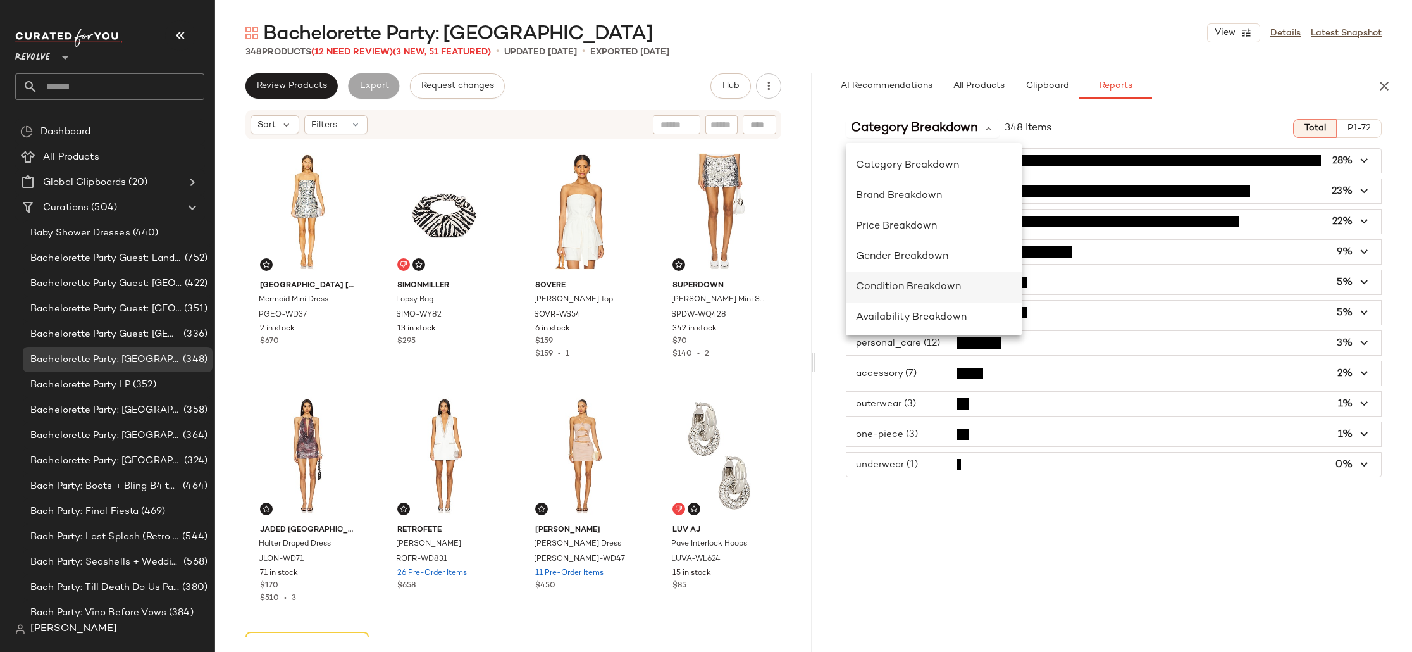
click at [931, 295] on div "Condition Breakdown" at bounding box center [934, 287] width 176 height 30
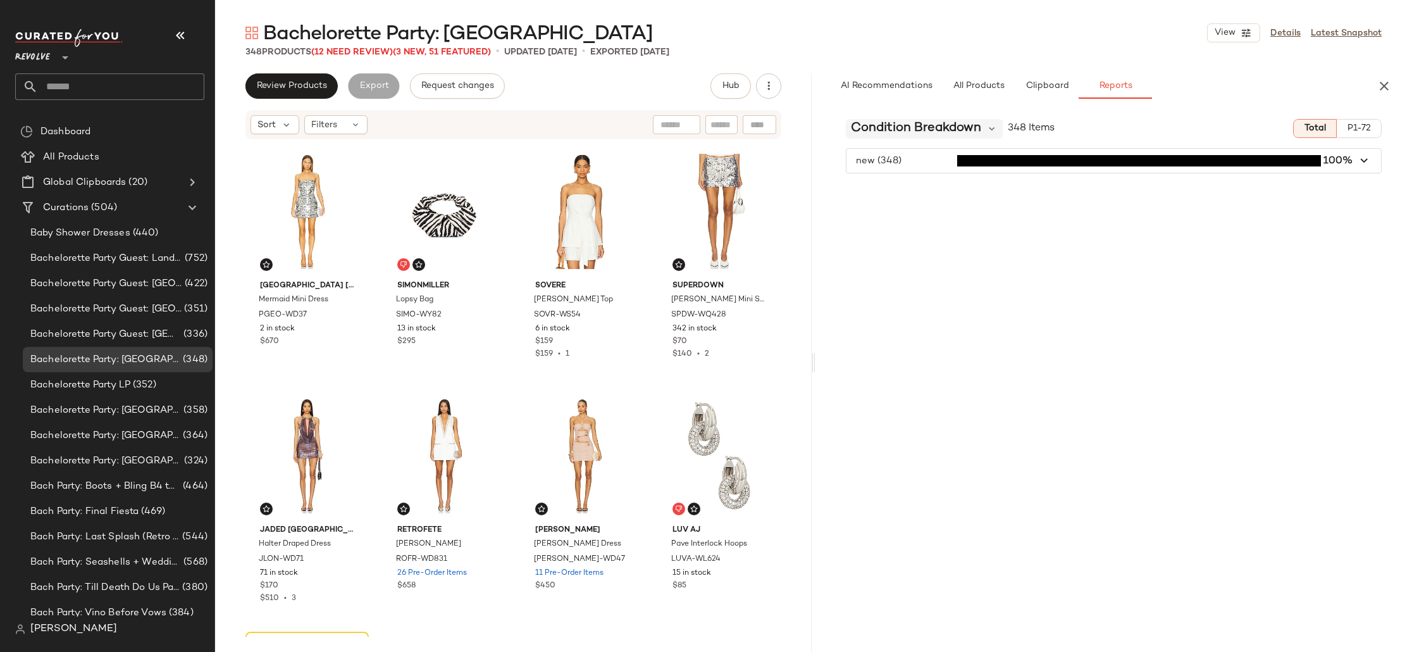
click at [896, 130] on span "Condition Breakdown" at bounding box center [916, 128] width 130 height 19
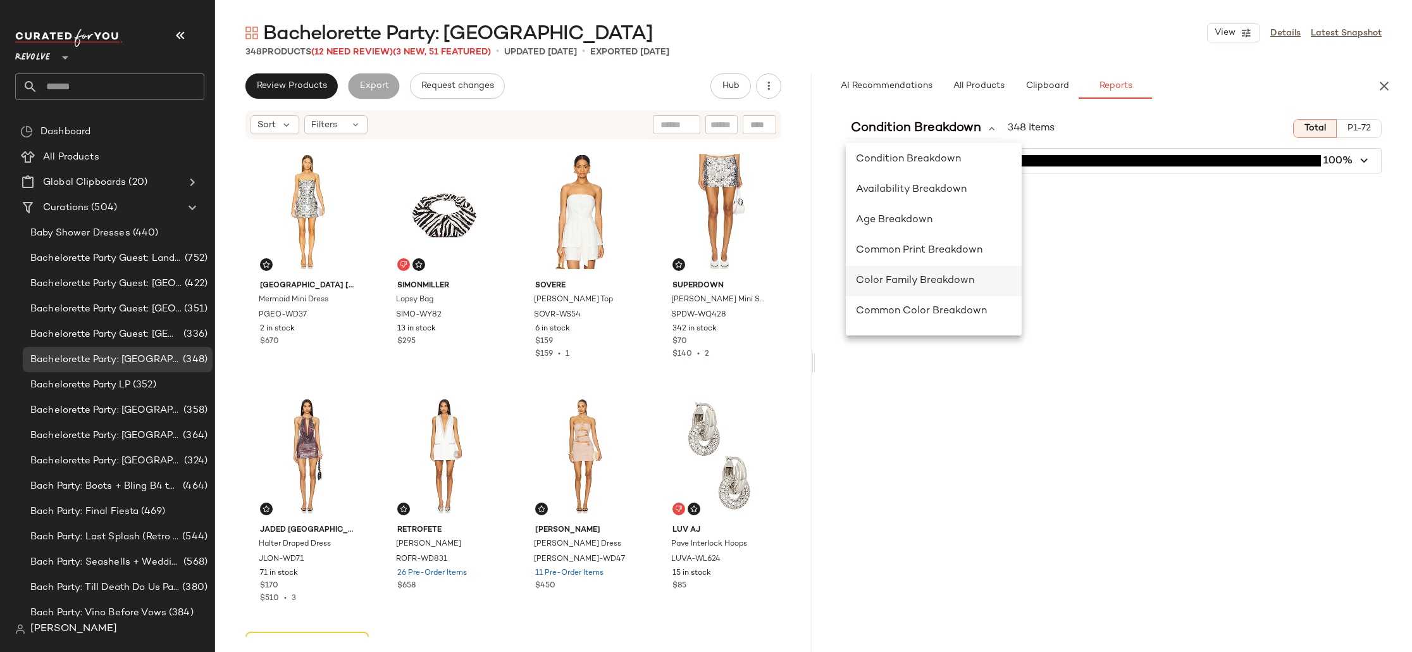
scroll to position [128, 0]
click at [929, 285] on div "Color Family Breakdown" at bounding box center [934, 280] width 156 height 15
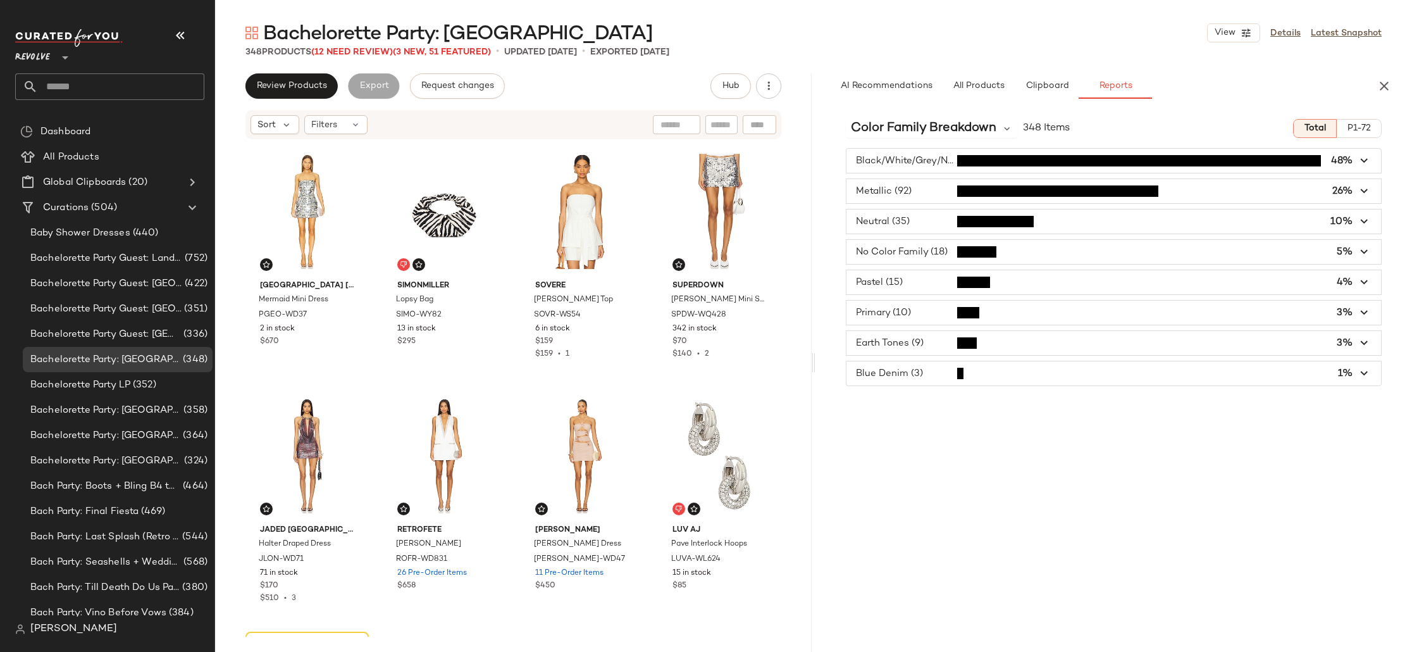
click at [862, 283] on span "button" at bounding box center [1114, 282] width 535 height 24
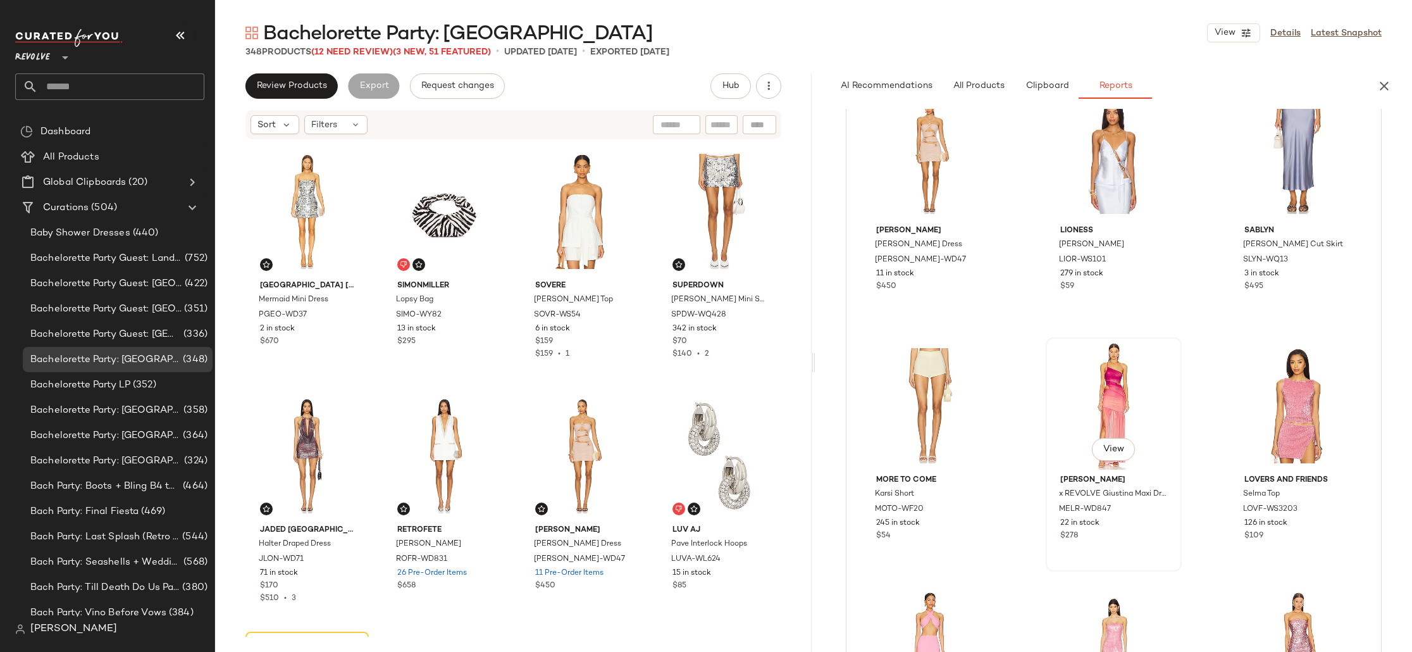
scroll to position [0, 0]
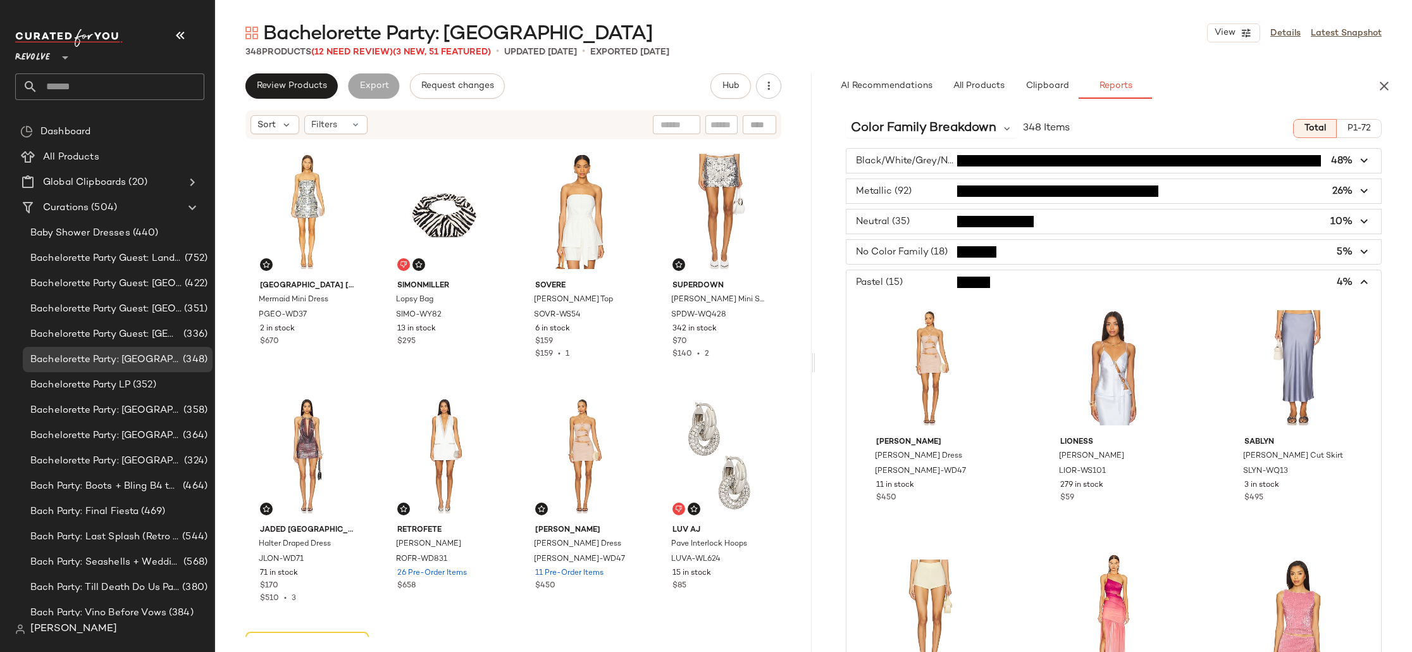
click at [964, 280] on span "button" at bounding box center [1114, 282] width 535 height 24
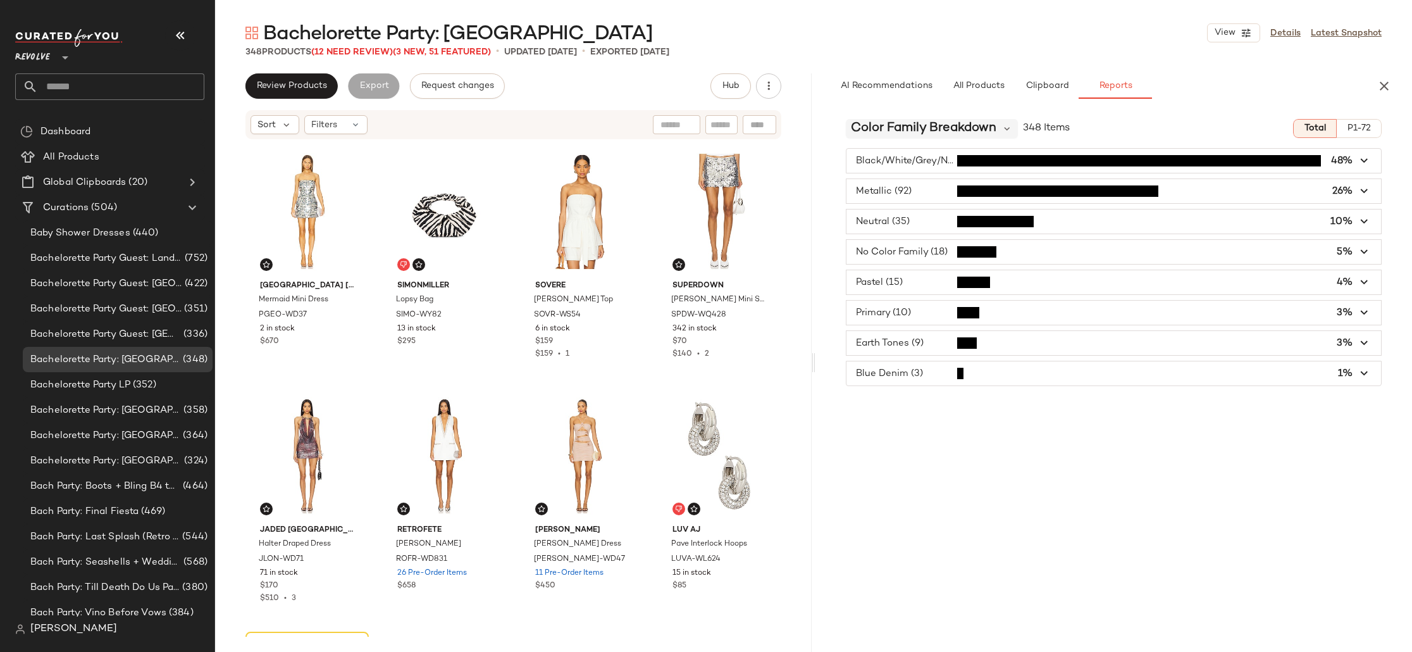
click at [881, 129] on span "Color Family Breakdown" at bounding box center [924, 128] width 146 height 19
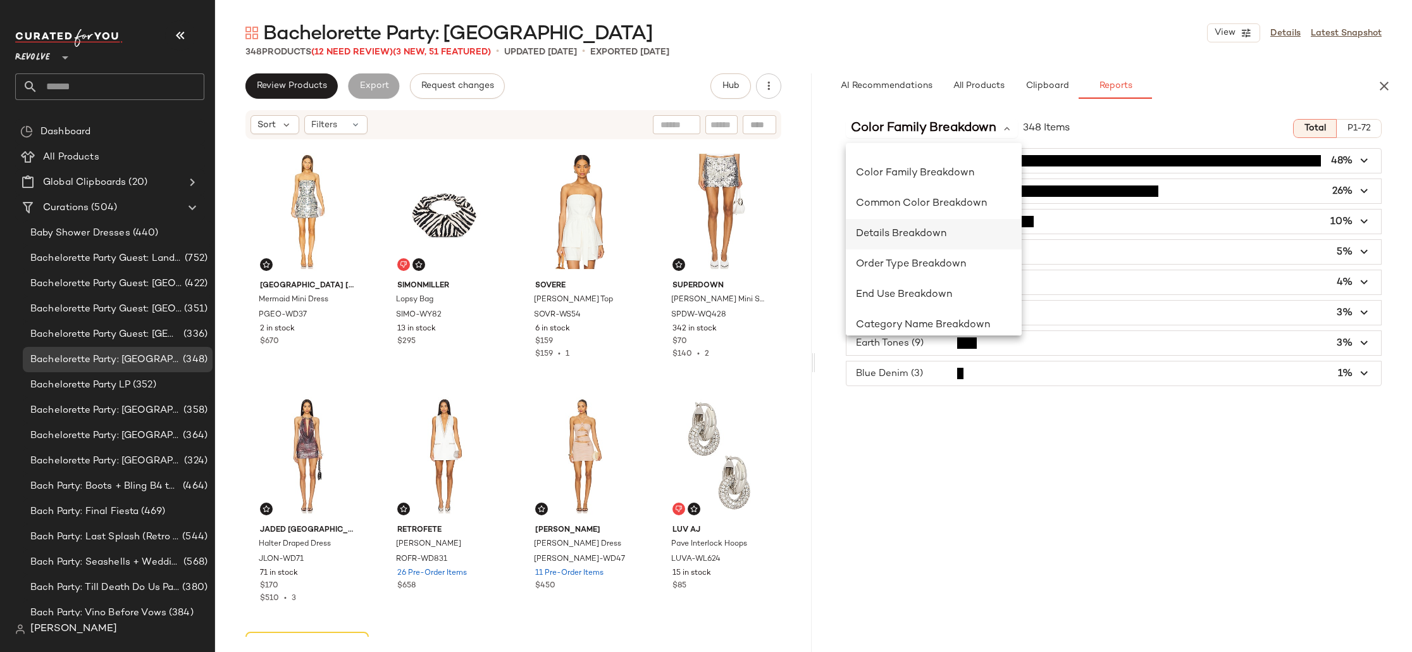
scroll to position [337, 0]
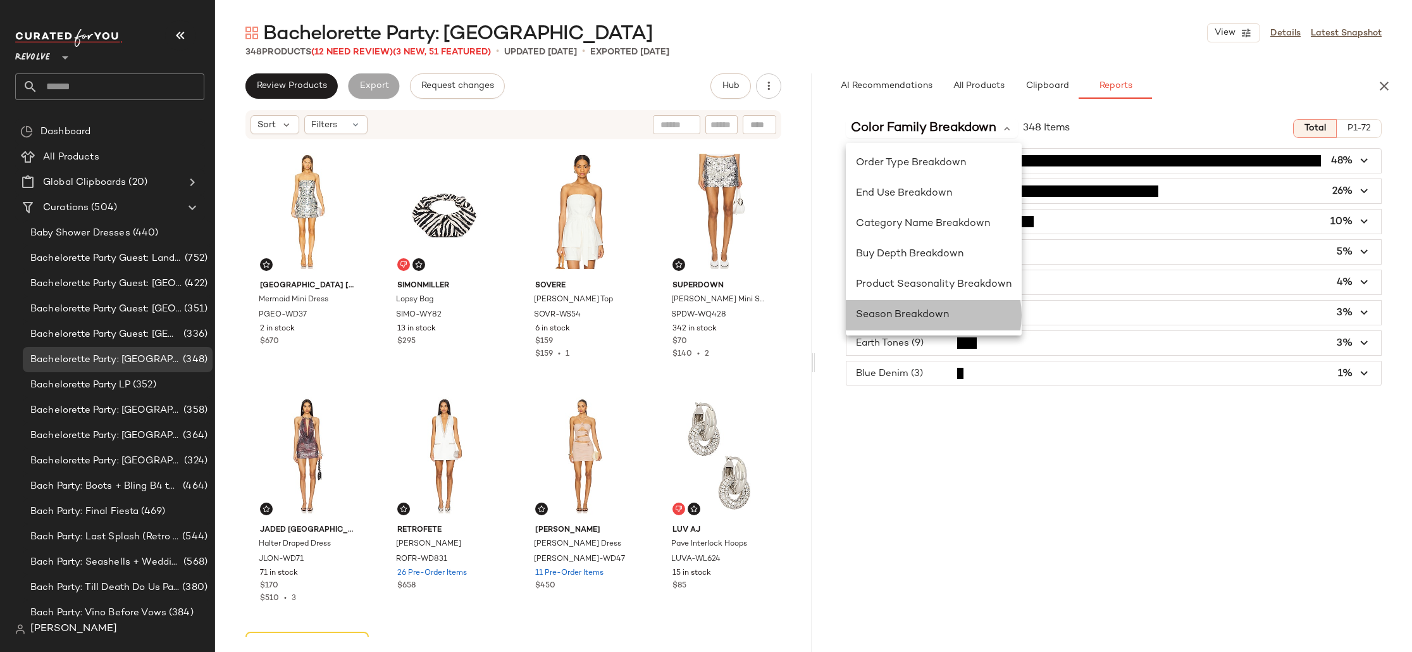
click at [941, 313] on span "Season Breakdown" at bounding box center [902, 314] width 93 height 11
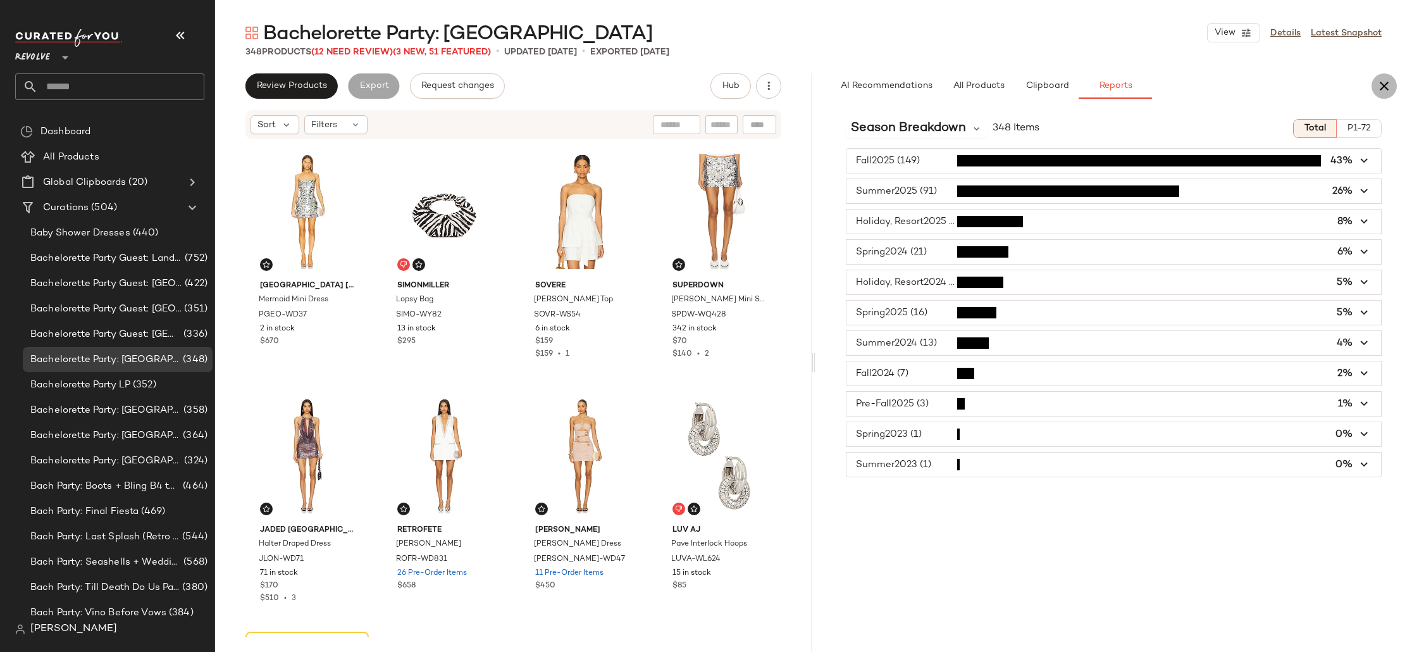
click at [1390, 89] on icon "button" at bounding box center [1384, 85] width 15 height 15
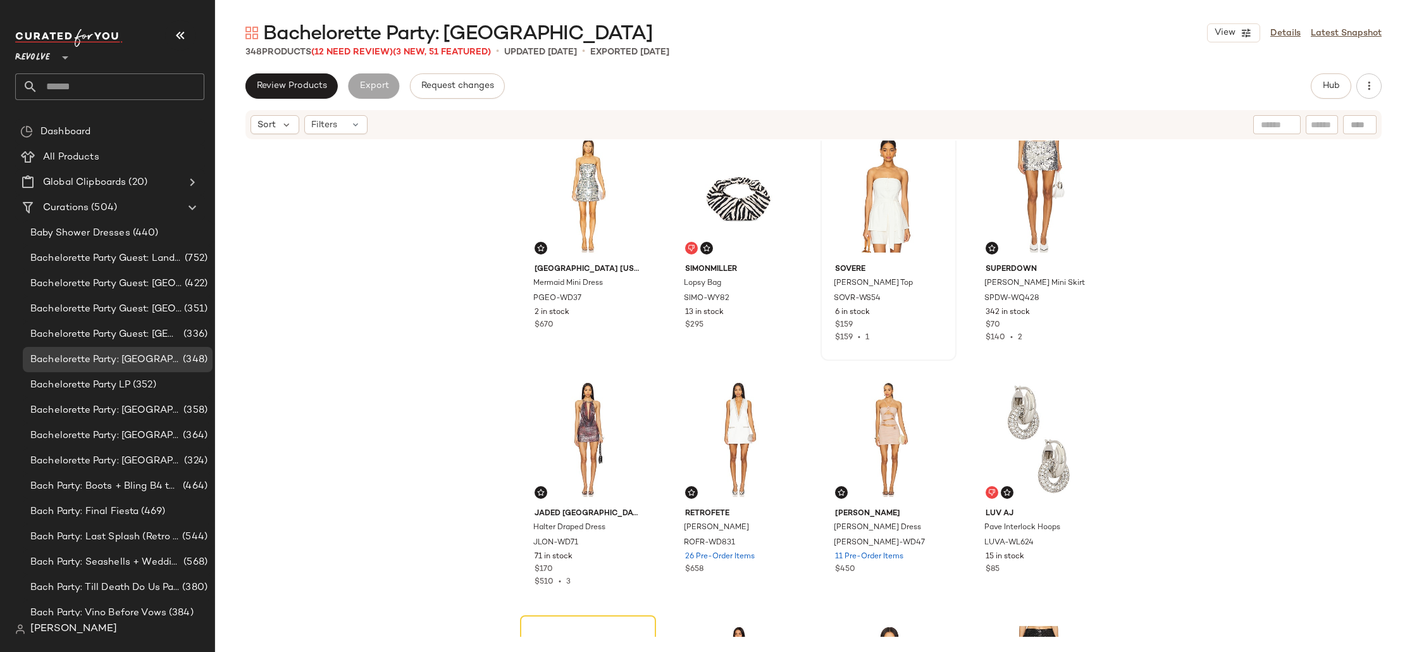
scroll to position [0, 0]
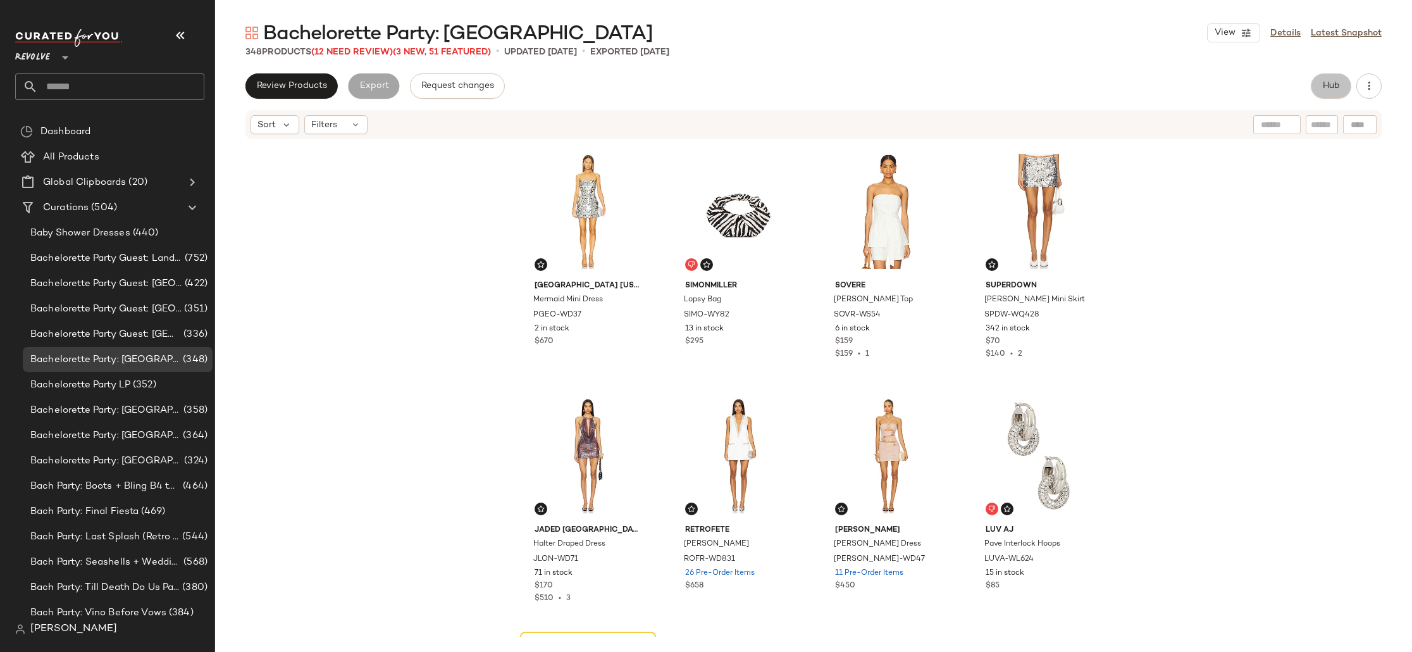
click at [1320, 85] on button "Hub" at bounding box center [1331, 85] width 40 height 25
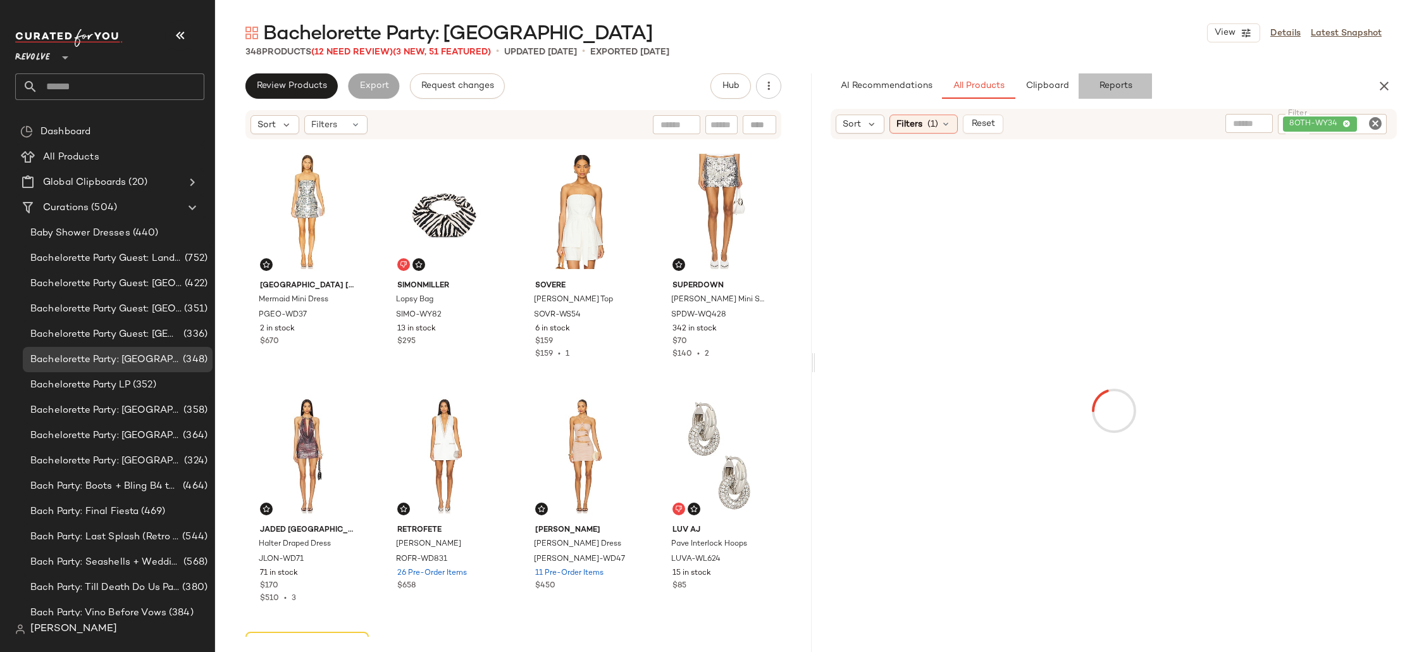
click at [1117, 89] on span "Reports" at bounding box center [1115, 86] width 34 height 10
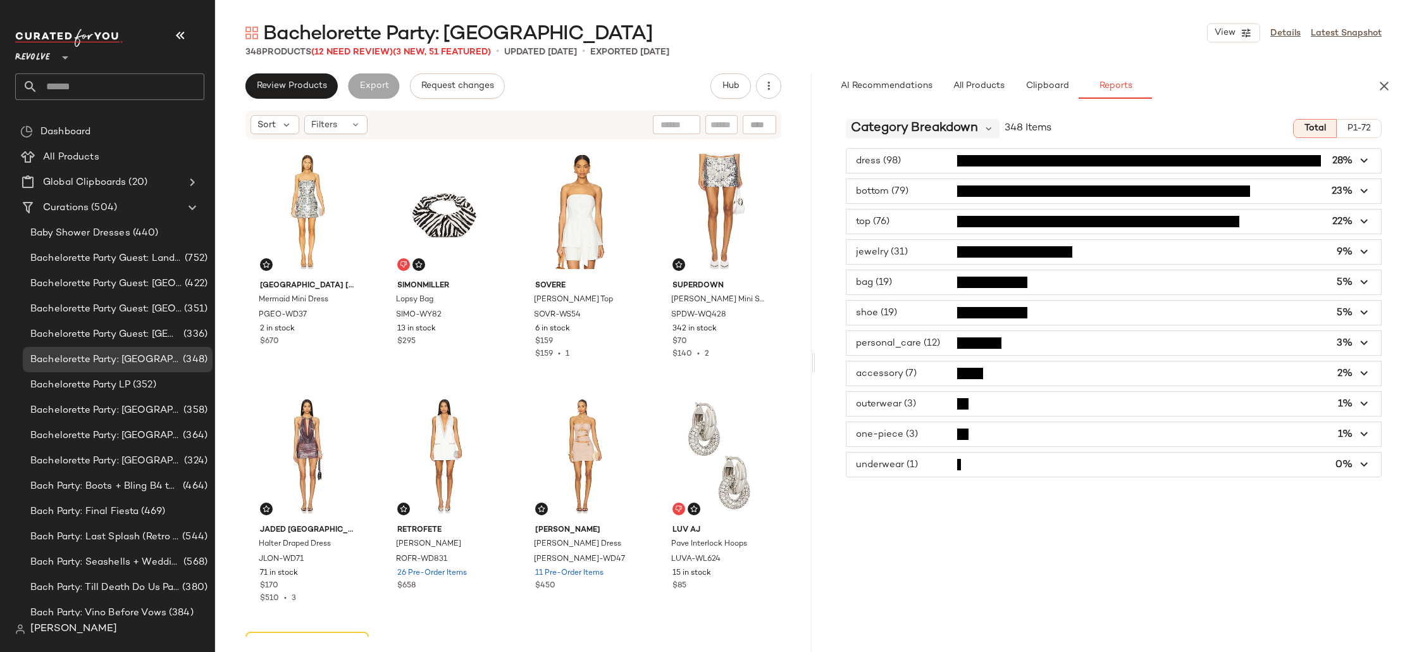
click at [948, 128] on span "Category Breakdown" at bounding box center [914, 128] width 127 height 19
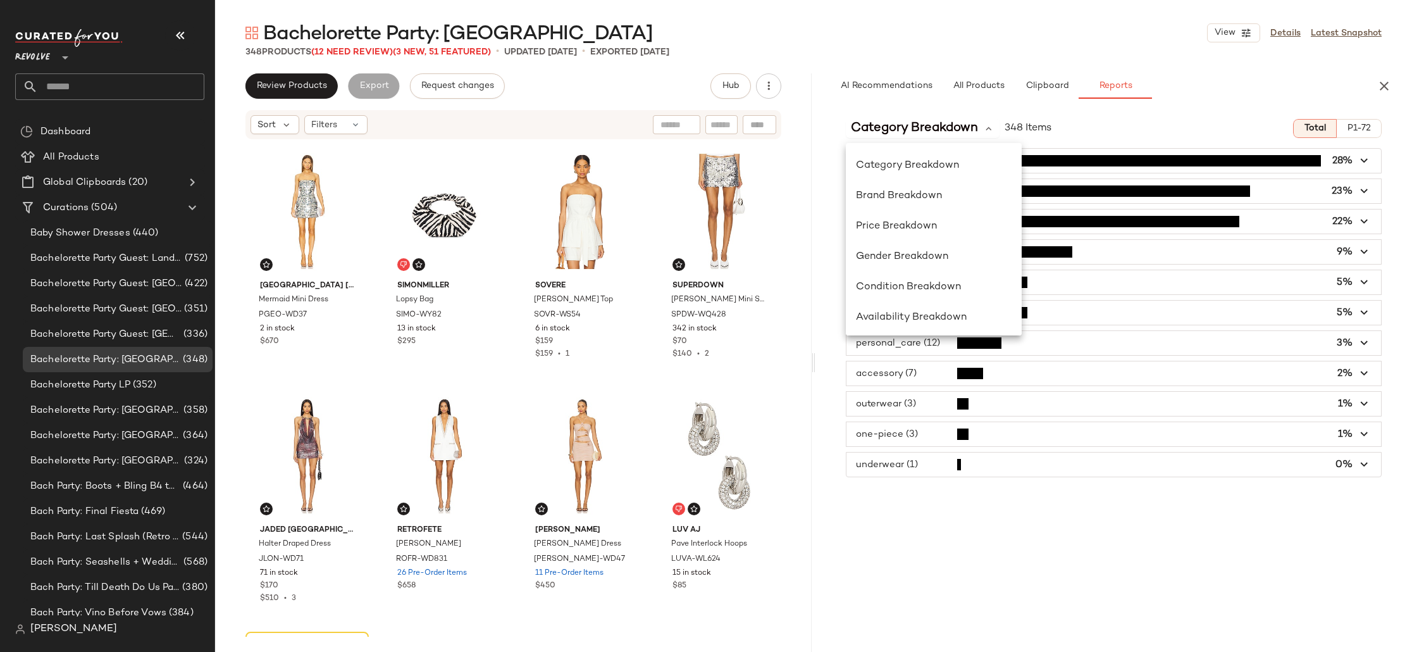
scroll to position [123, 0]
click at [960, 290] on span "Color Family Breakdown" at bounding box center [915, 285] width 118 height 11
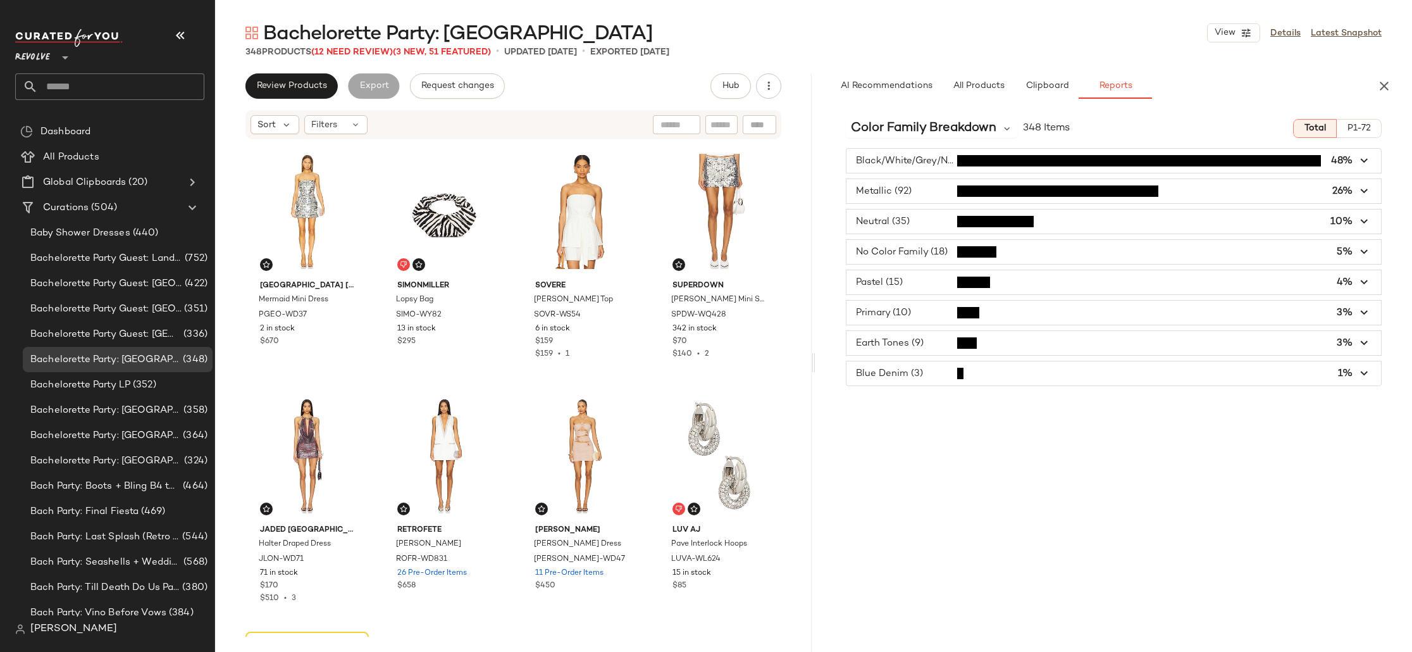
click at [918, 282] on span "button" at bounding box center [1114, 282] width 535 height 24
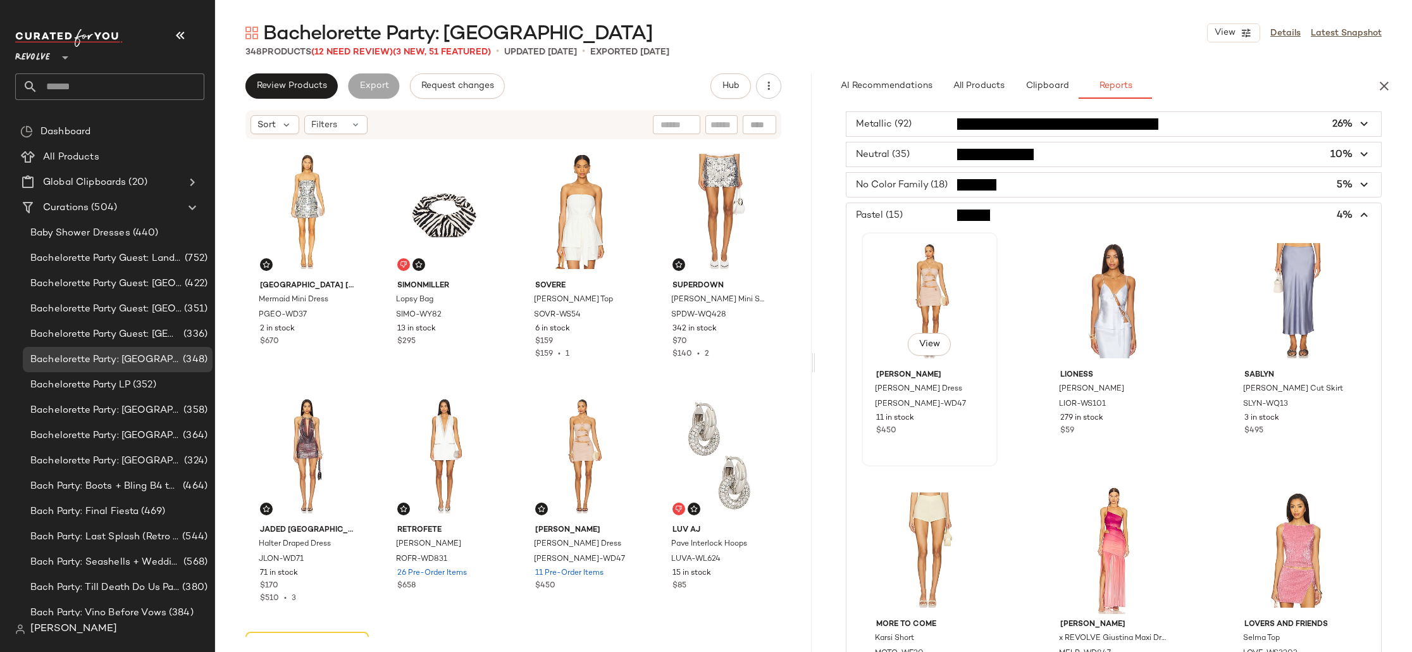
scroll to position [0, 0]
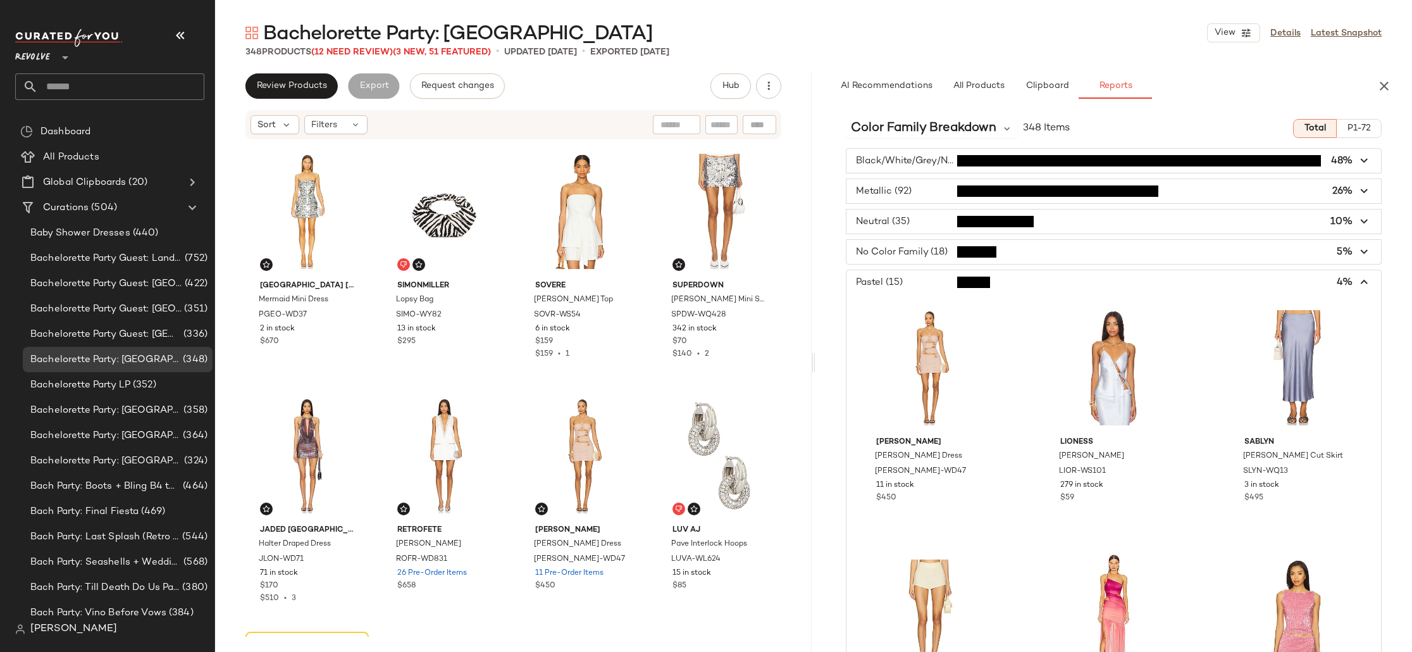
click at [912, 279] on span "button" at bounding box center [1114, 282] width 535 height 24
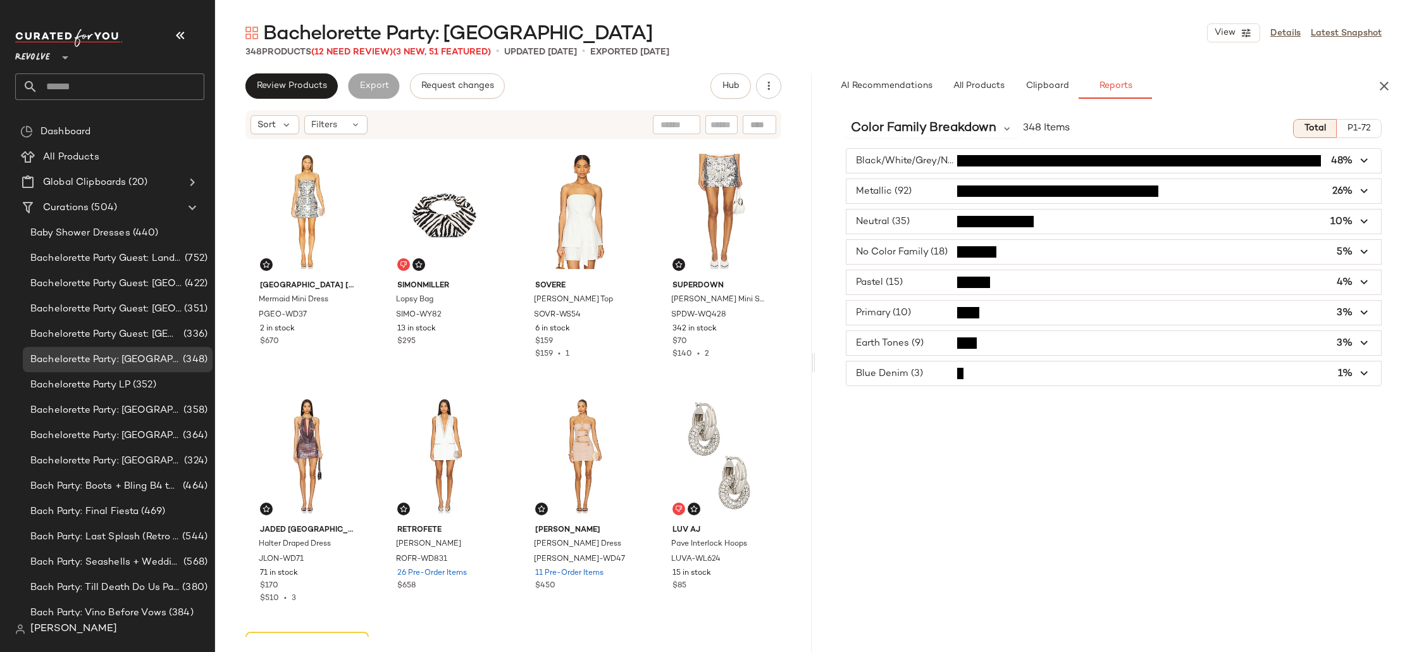
click at [899, 196] on span "button" at bounding box center [1114, 191] width 535 height 24
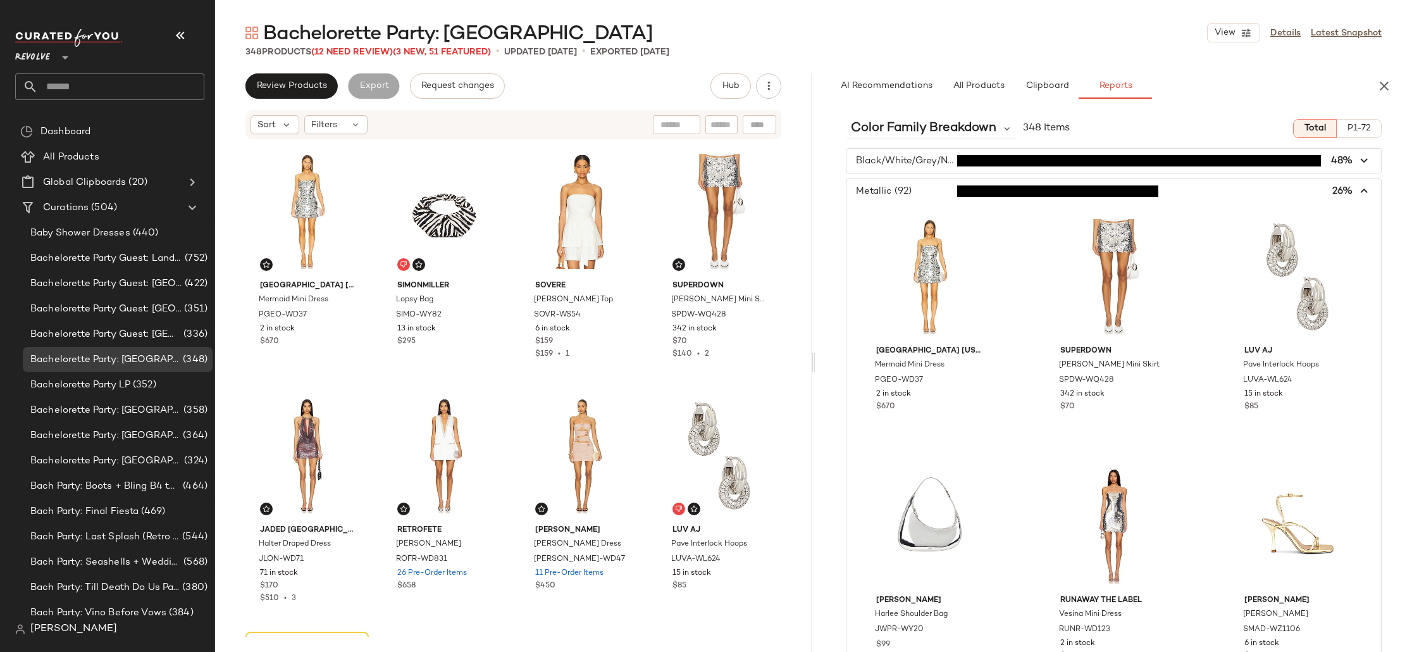
click at [929, 170] on span "button" at bounding box center [1114, 161] width 535 height 24
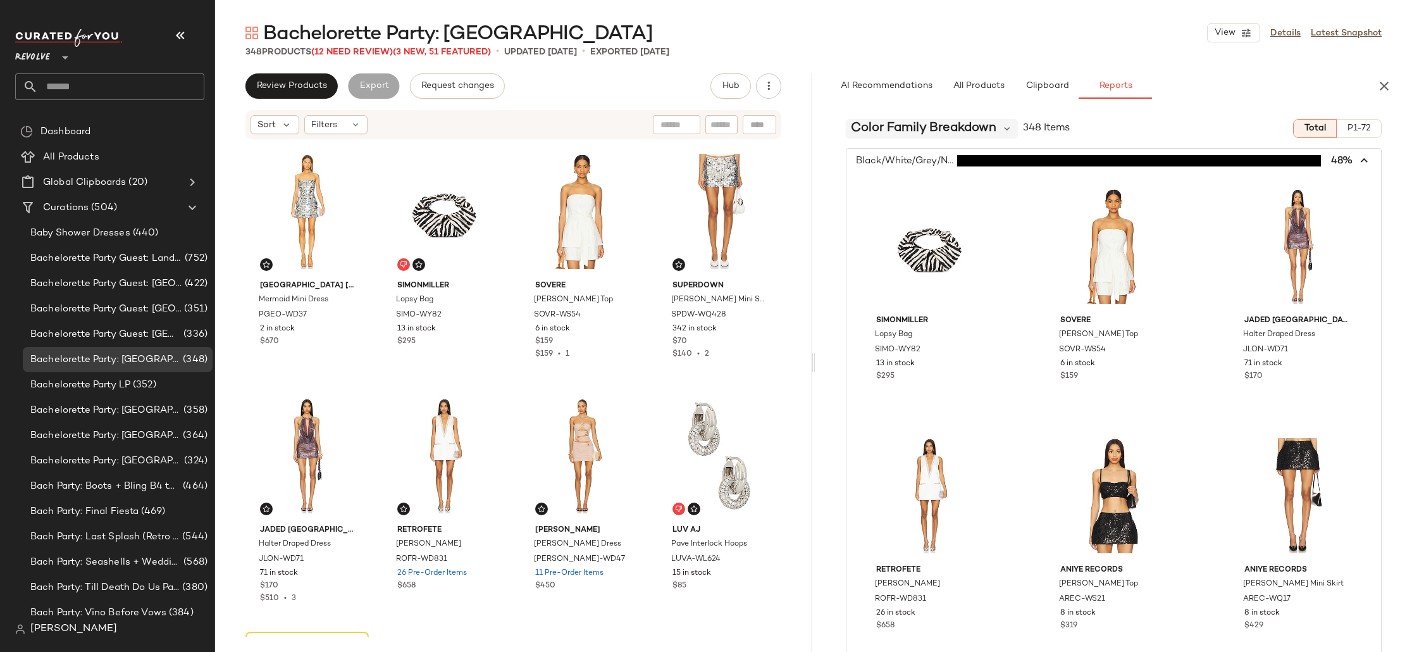
click at [941, 128] on span "Color Family Breakdown" at bounding box center [924, 128] width 146 height 19
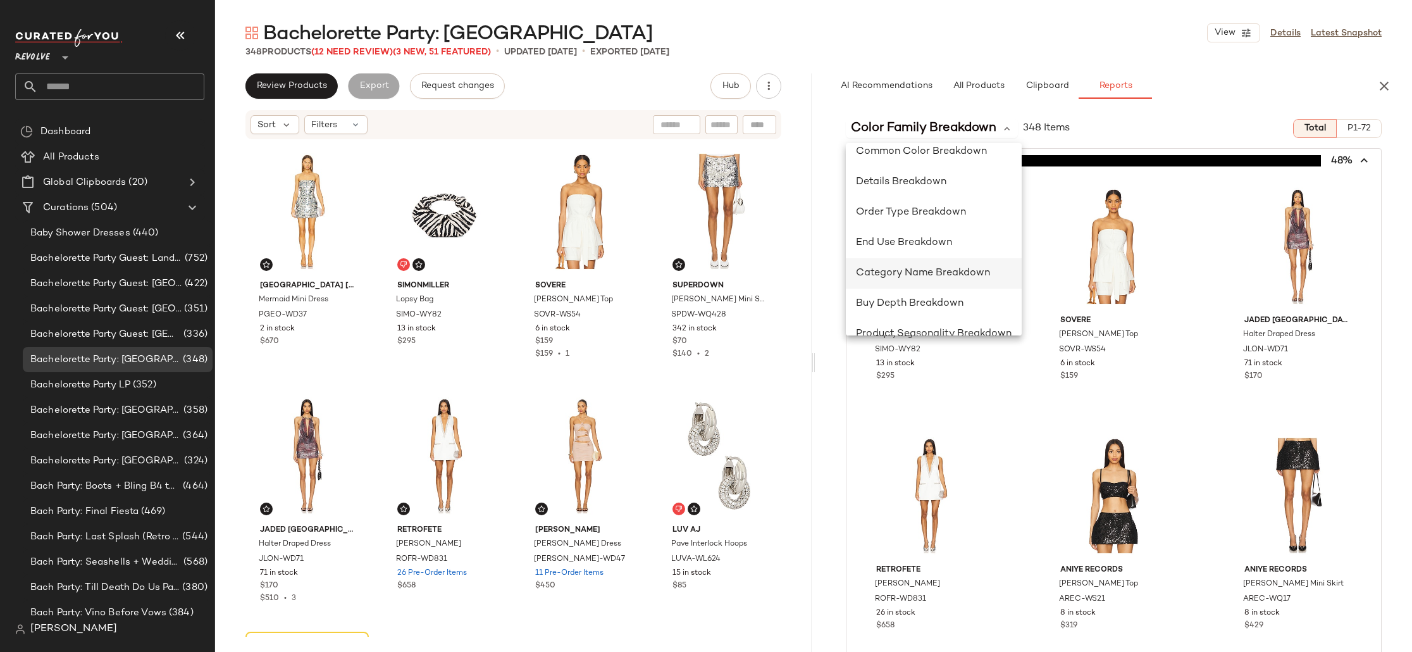
scroll to position [289, 0]
click at [1012, 40] on div "Bachelorette Party: [GEOGRAPHIC_DATA] View Details Latest Snapshot" at bounding box center [813, 32] width 1197 height 25
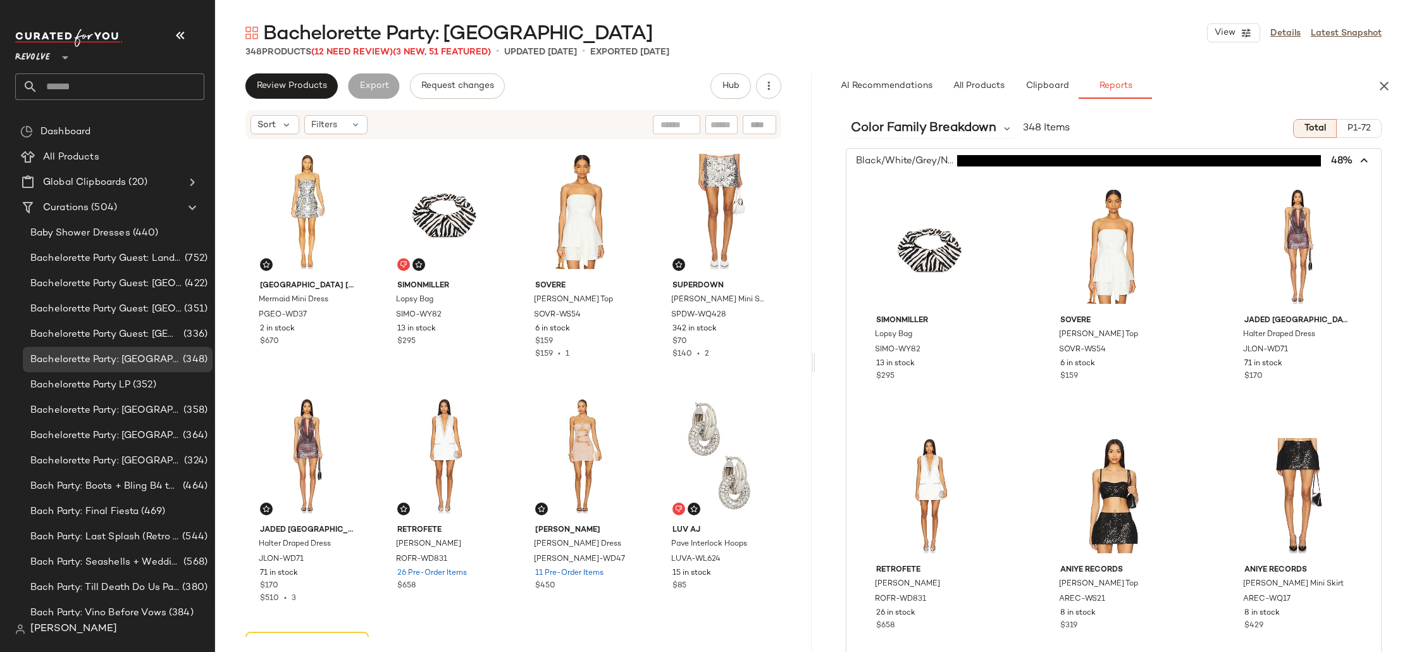
click at [914, 159] on span "button" at bounding box center [1114, 161] width 535 height 24
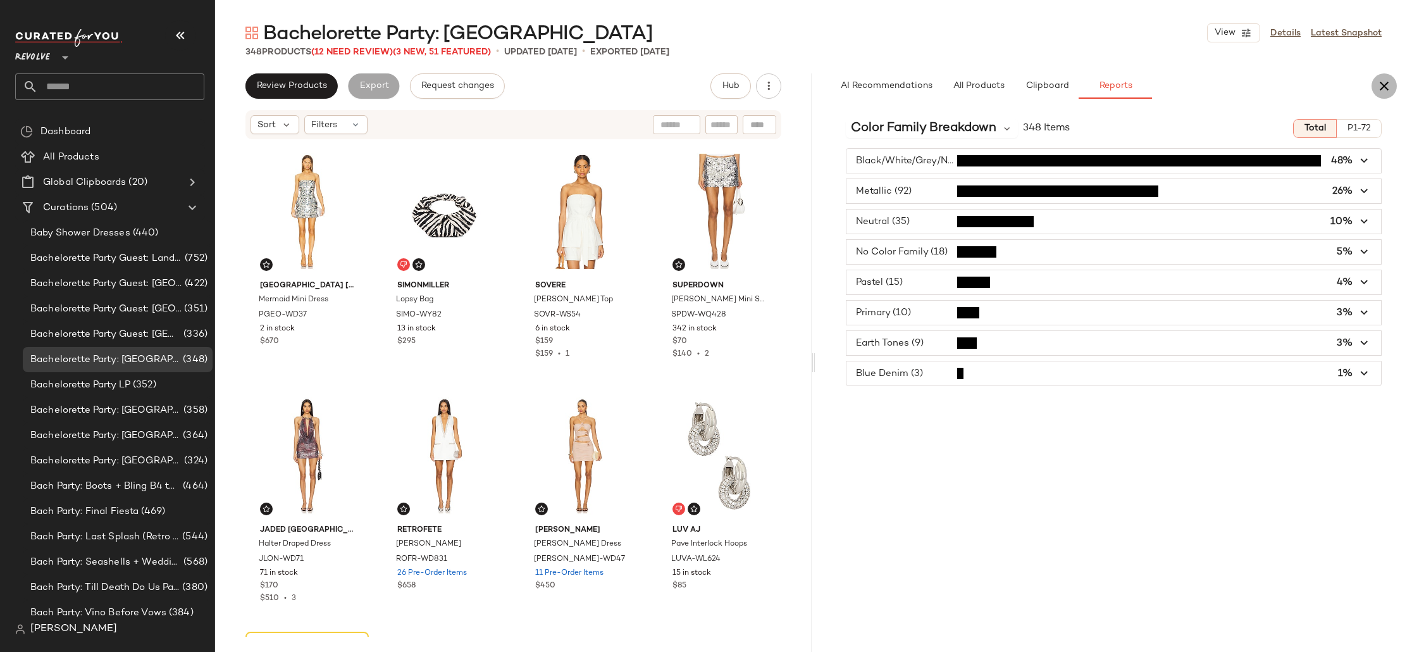
click at [1386, 85] on icon "button" at bounding box center [1384, 85] width 15 height 15
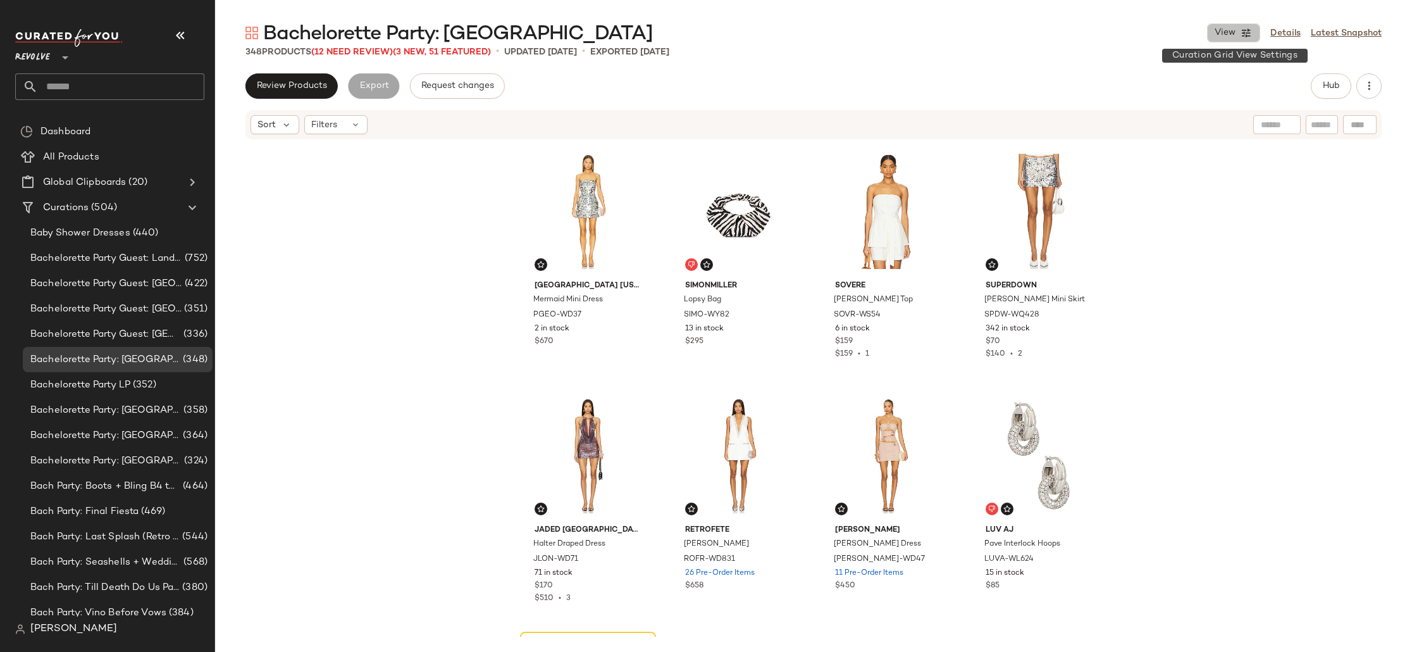
click at [1231, 39] on button "View" at bounding box center [1233, 32] width 53 height 19
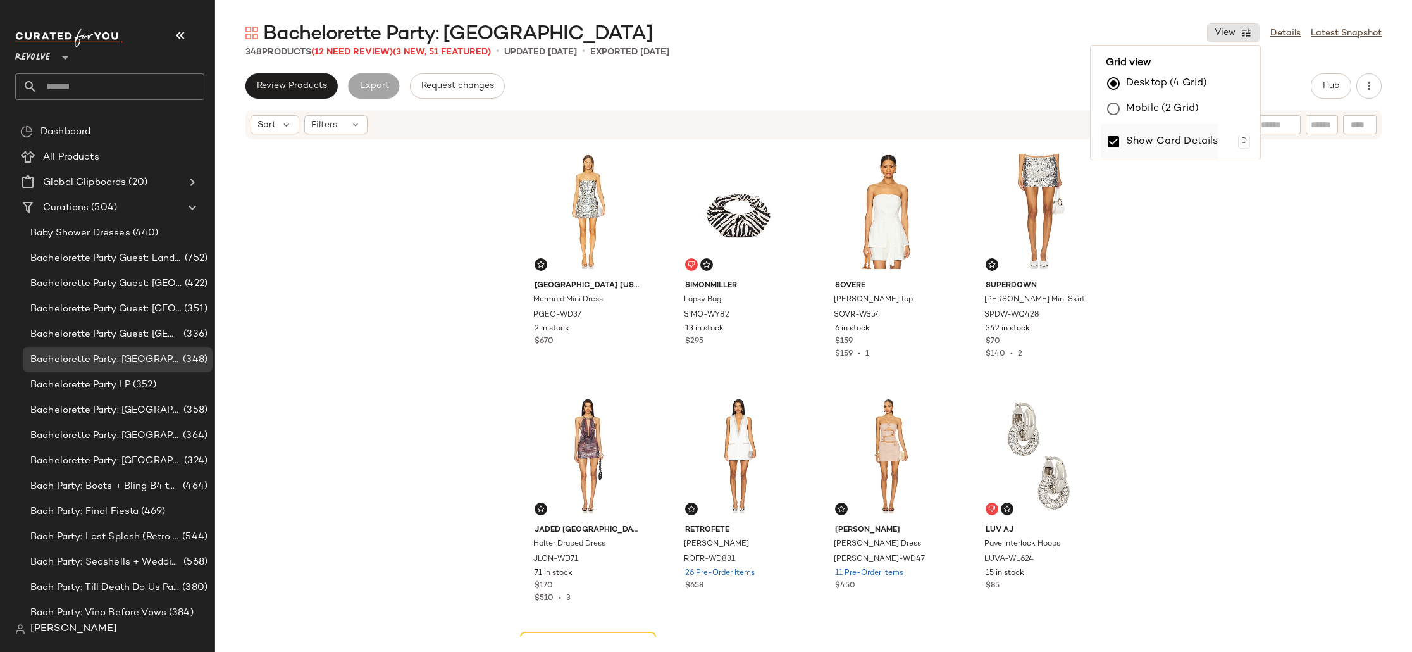
click at [1195, 142] on label "Show Card Details" at bounding box center [1172, 141] width 92 height 35
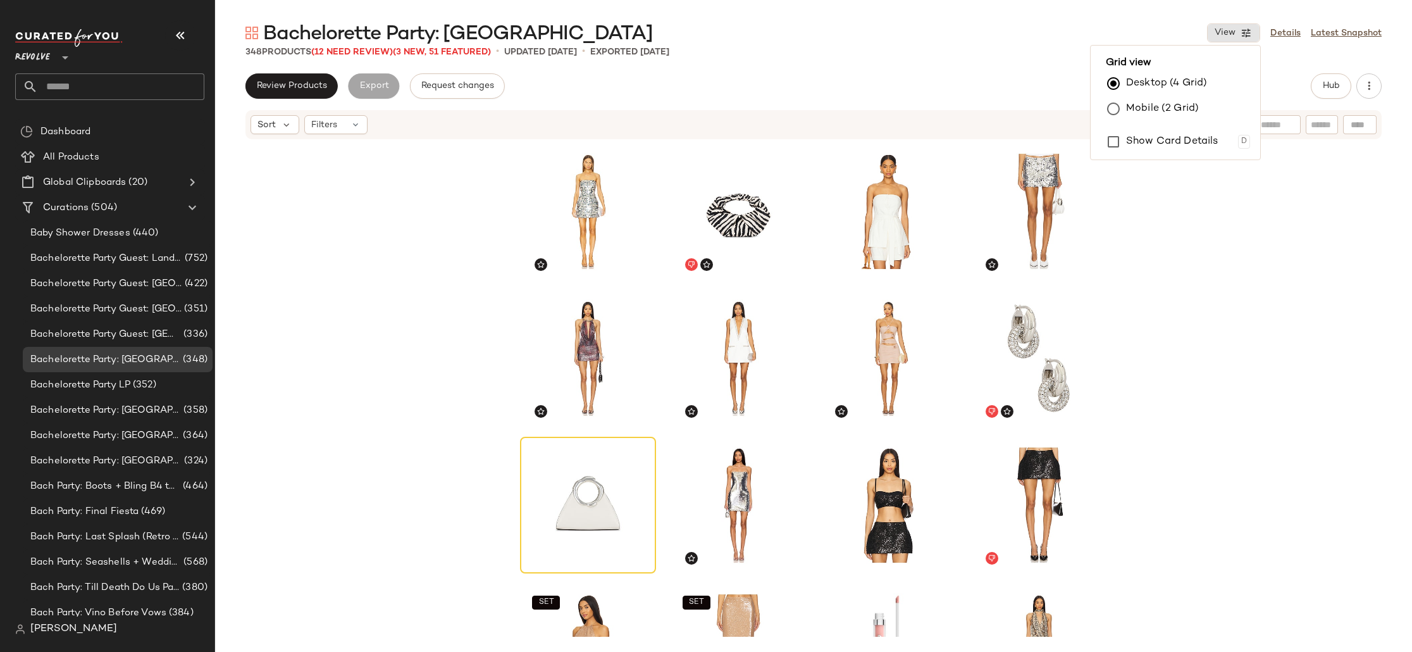
click at [1021, 79] on div "Review Products Export Request changes Hub" at bounding box center [813, 85] width 1136 height 25
click at [1258, 321] on div "SET SET" at bounding box center [813, 388] width 1197 height 496
